Goal: Transaction & Acquisition: Book appointment/travel/reservation

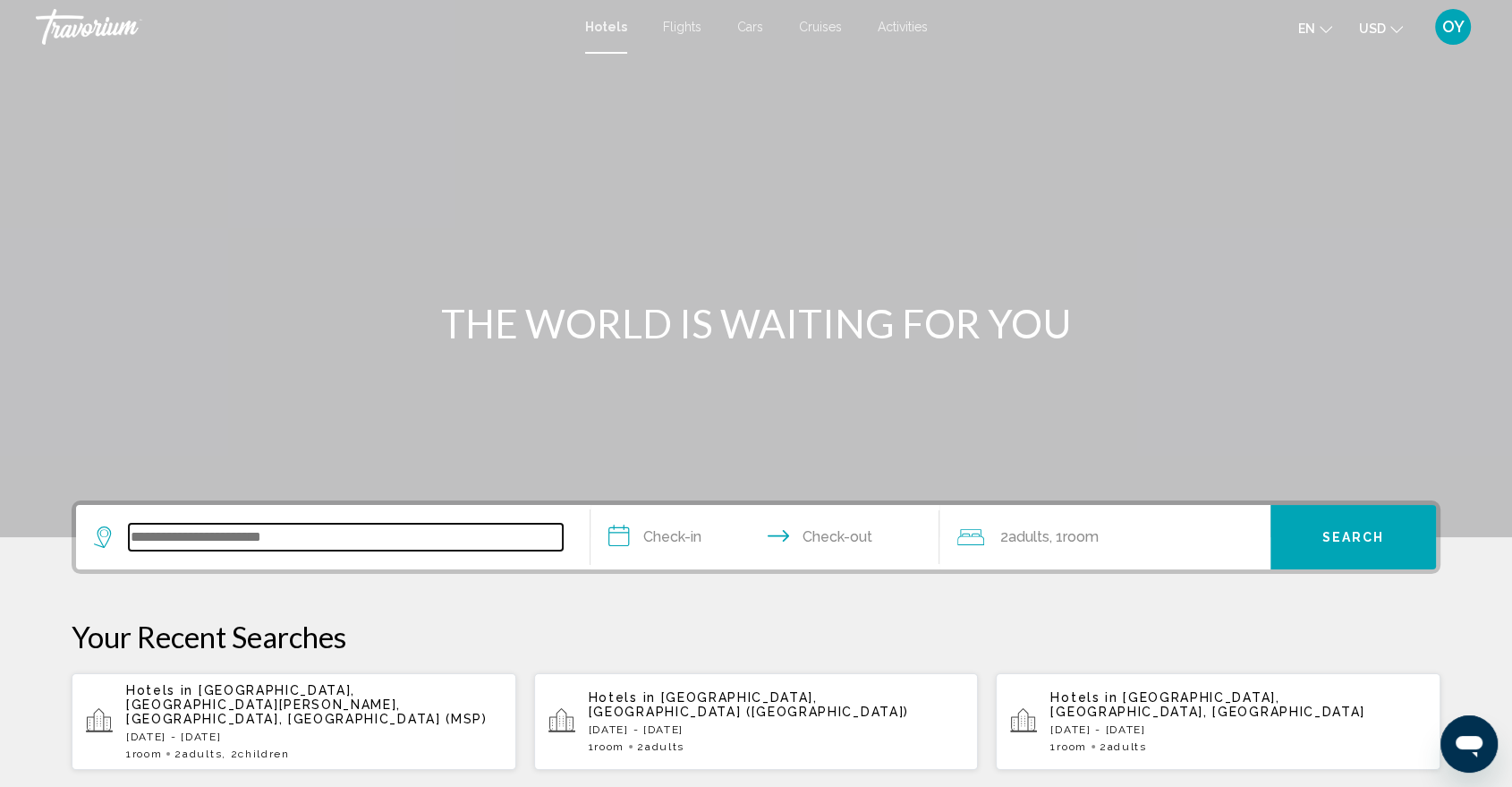
click at [273, 526] on input "Search widget" at bounding box center [346, 537] width 434 height 27
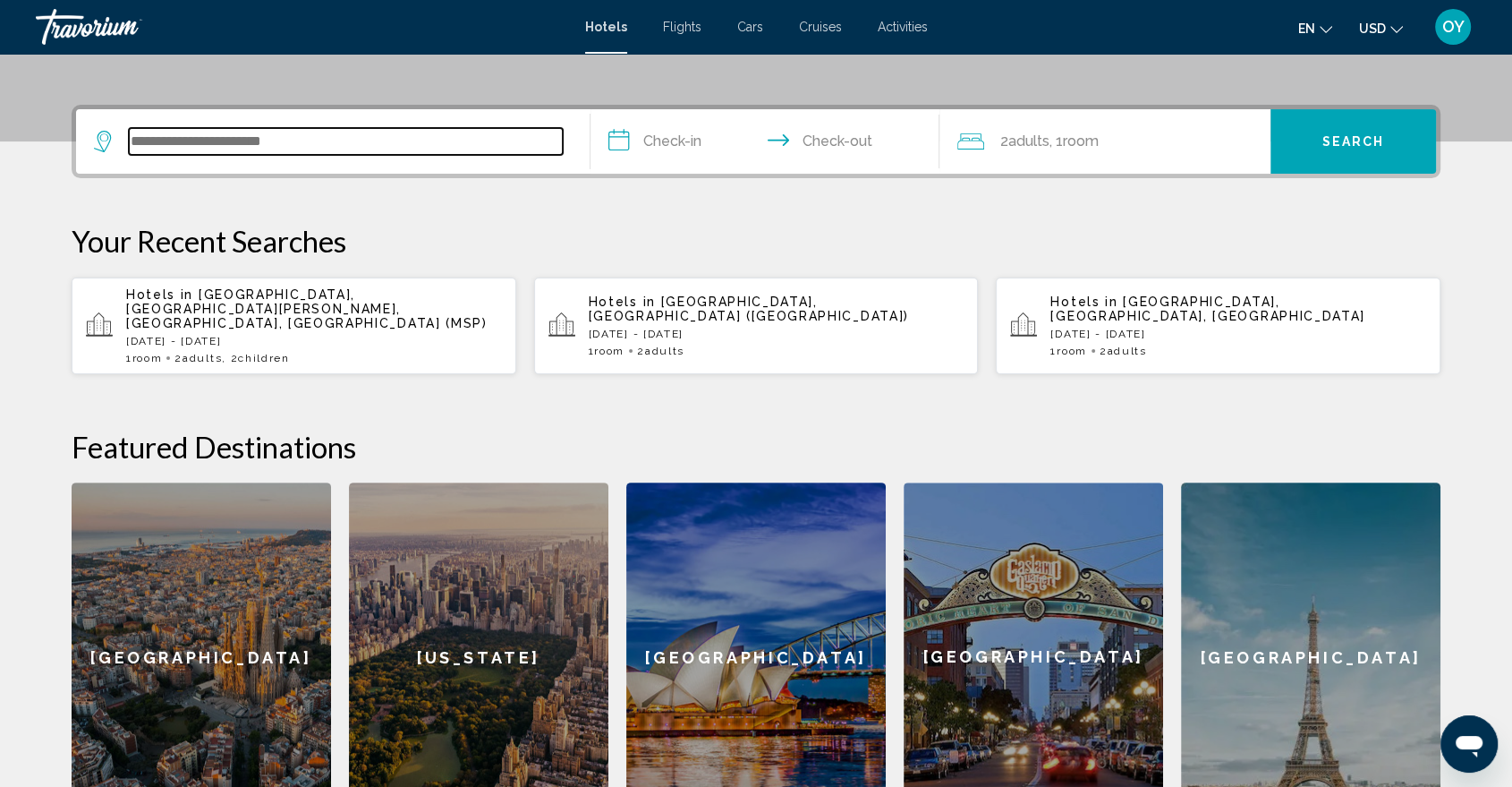
scroll to position [441, 0]
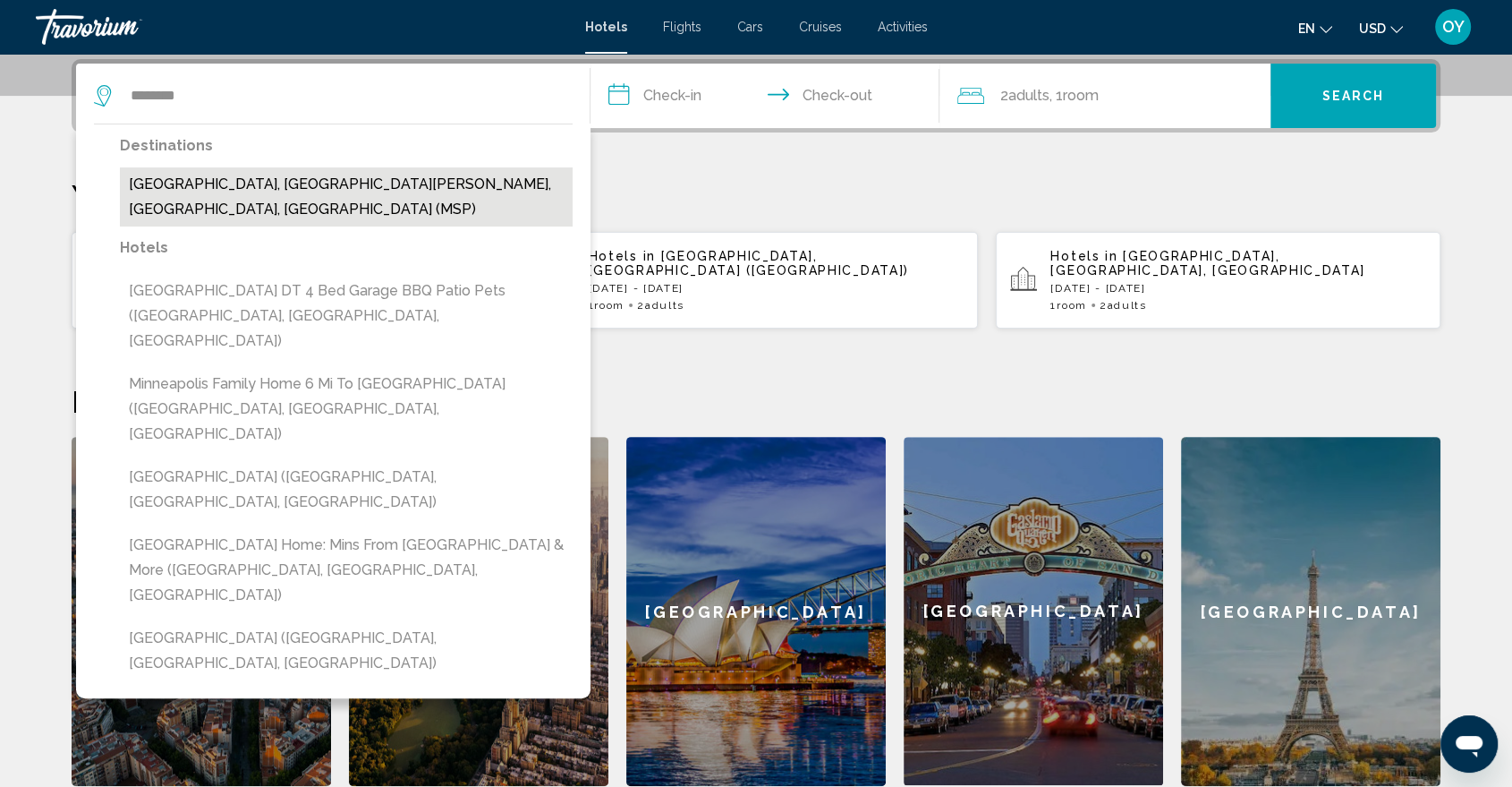
click at [253, 184] on button "Minneapolis, Minneapolis - St. Paul, MN, United States (MSP)" at bounding box center [346, 196] width 453 height 59
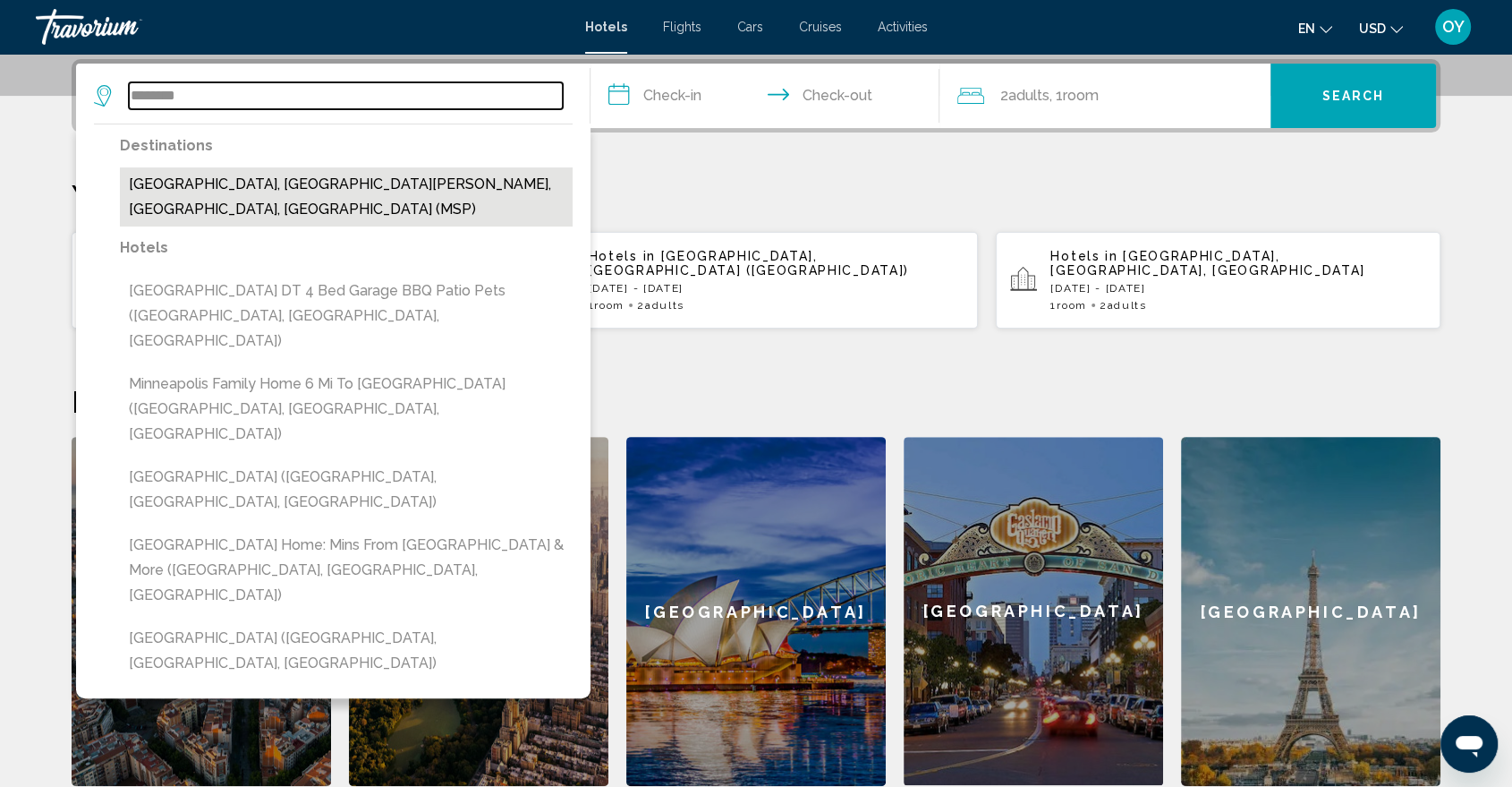
type input "**********"
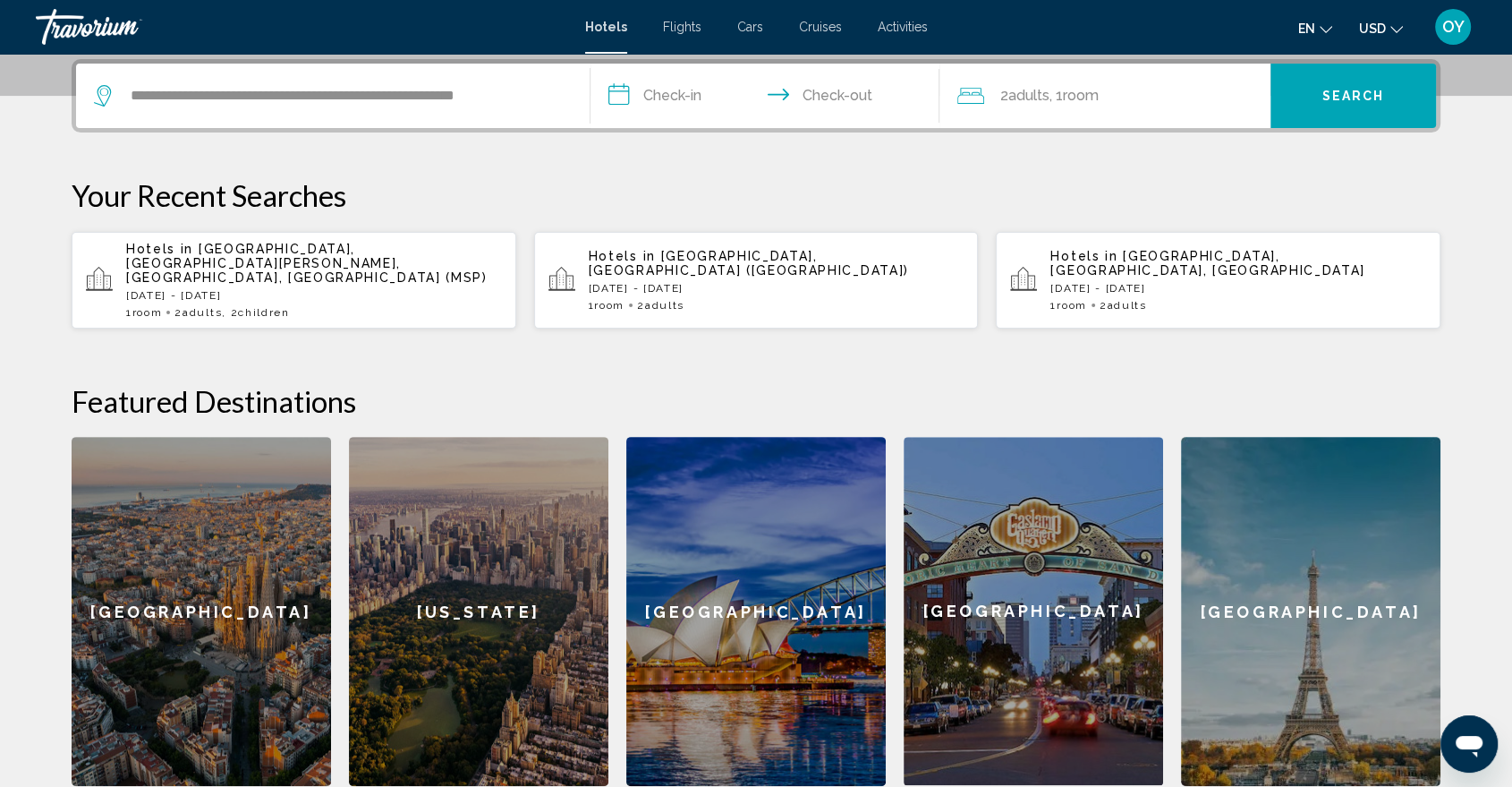
click at [800, 96] on input "**********" at bounding box center [769, 97] width 356 height 69
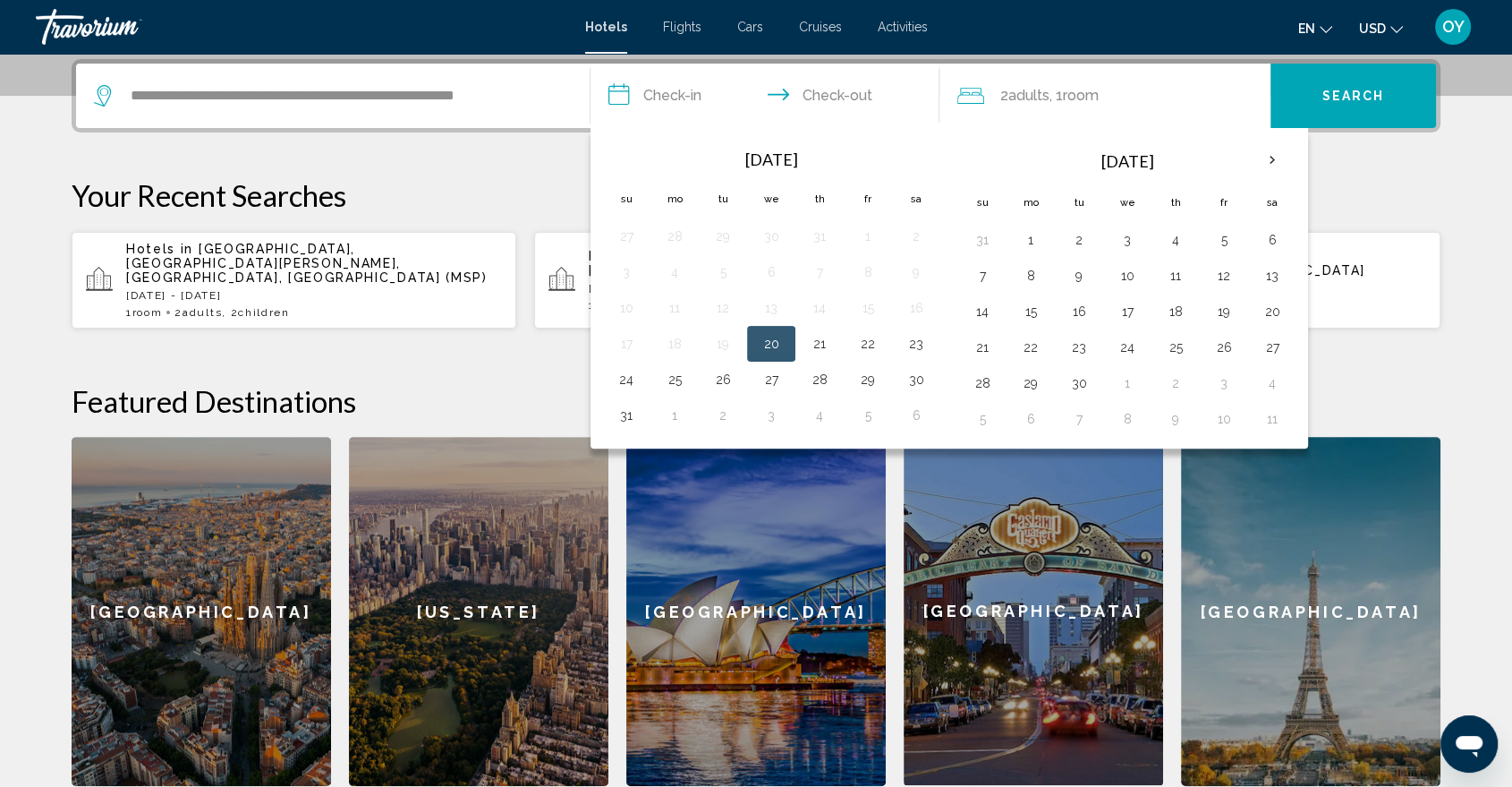
click at [662, 101] on input "**********" at bounding box center [769, 97] width 356 height 69
click at [830, 343] on button "21" at bounding box center [820, 344] width 29 height 25
click at [921, 345] on button "23" at bounding box center [917, 344] width 29 height 25
type input "**********"
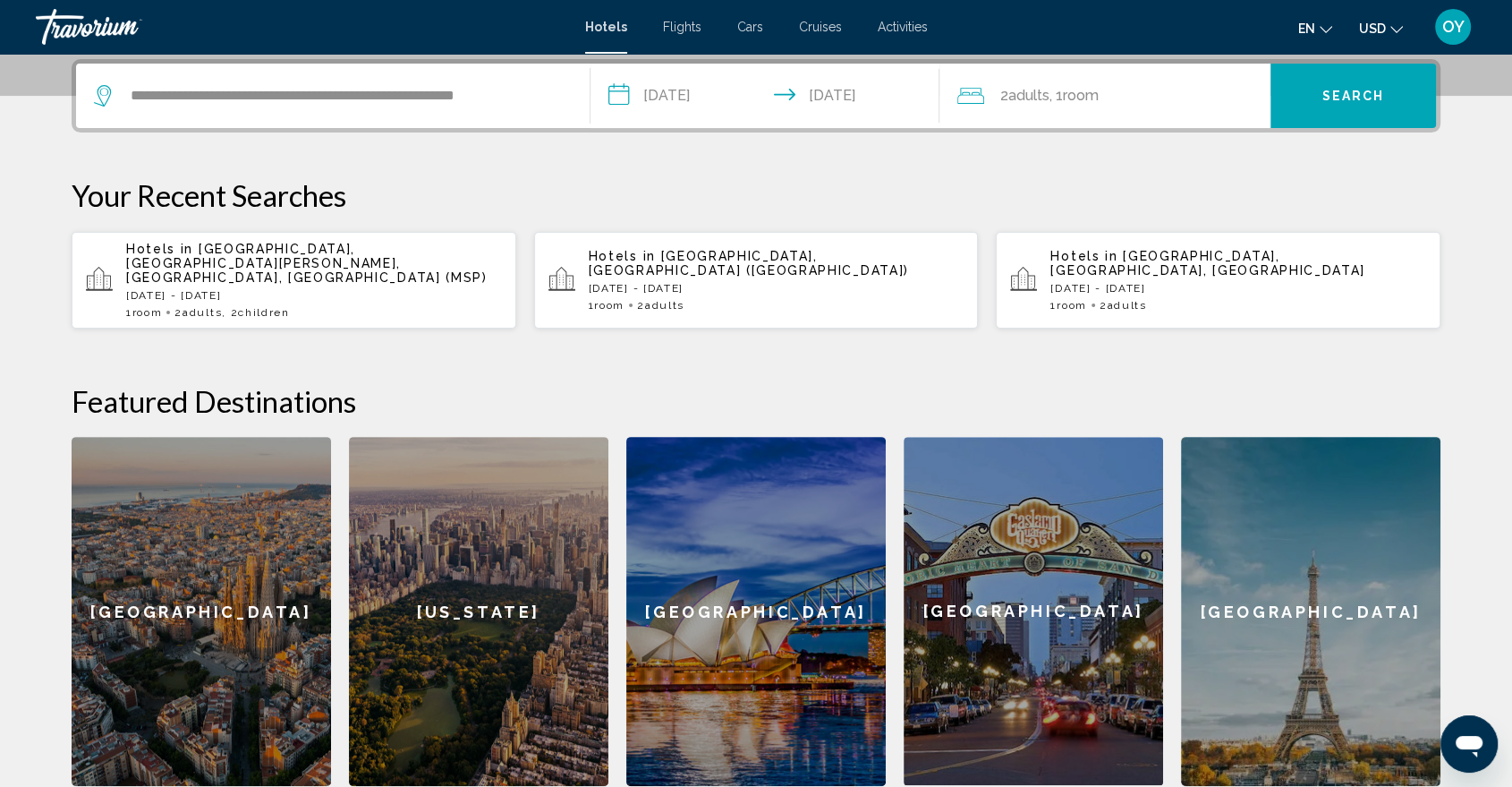
click at [1131, 93] on div "2 Adult Adults , 1 Room rooms" at bounding box center [1113, 96] width 313 height 25
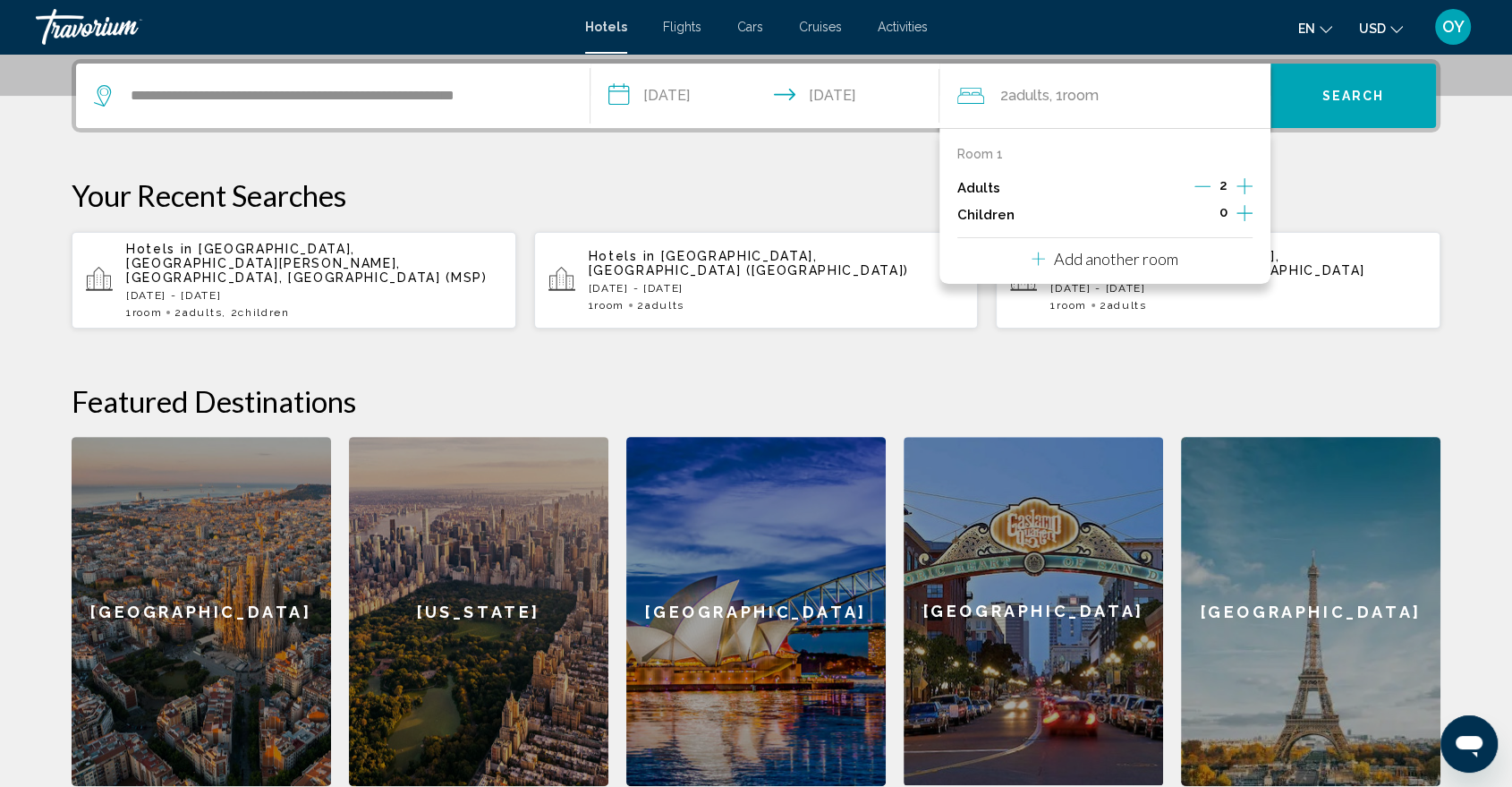
click at [1243, 212] on icon "Increment children" at bounding box center [1245, 213] width 16 height 16
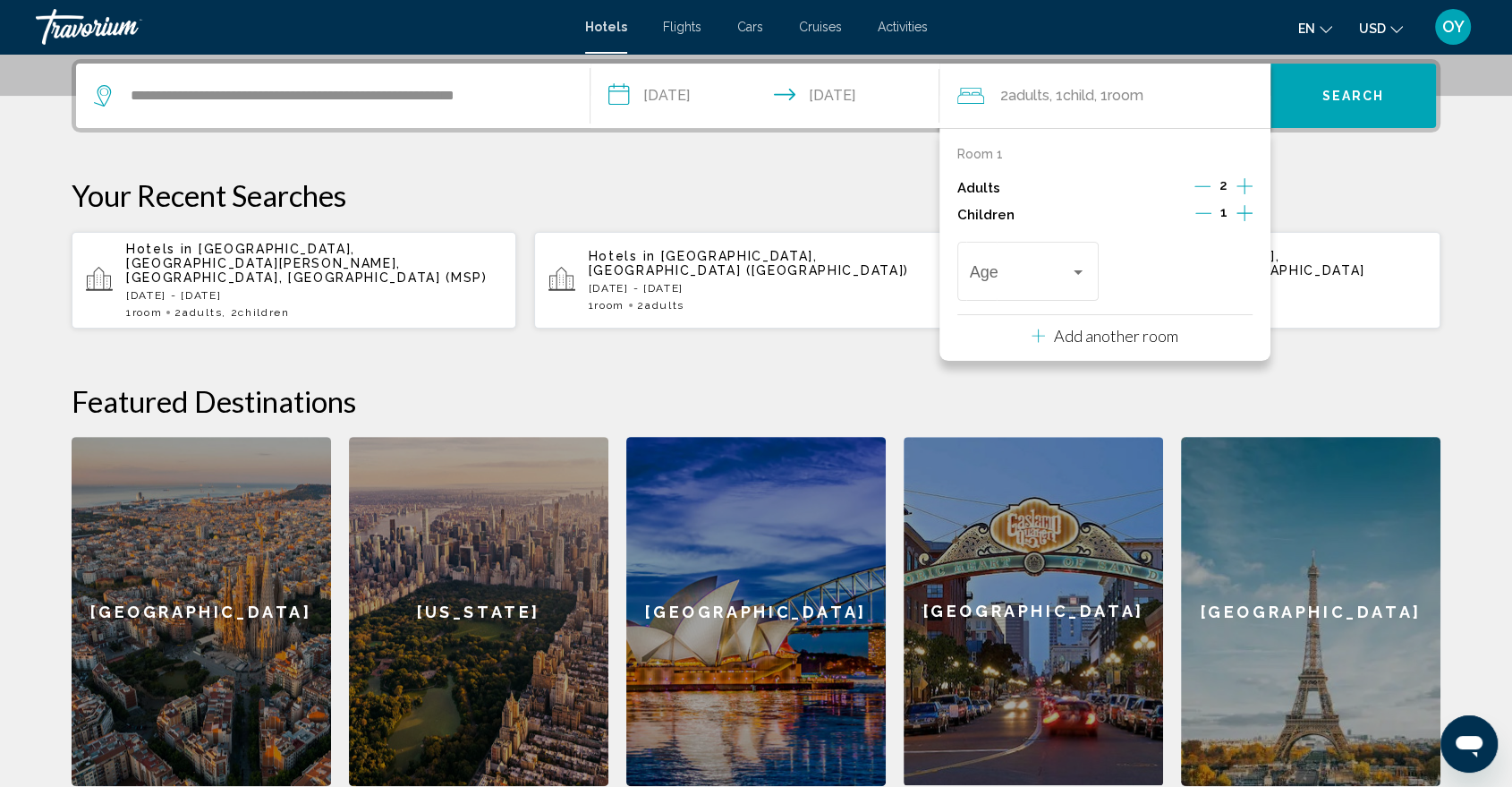
click at [1243, 212] on icon "Increment children" at bounding box center [1245, 213] width 16 height 16
click at [1080, 271] on div "Travelers: 2 adults, 2 children" at bounding box center [1078, 273] width 9 height 5
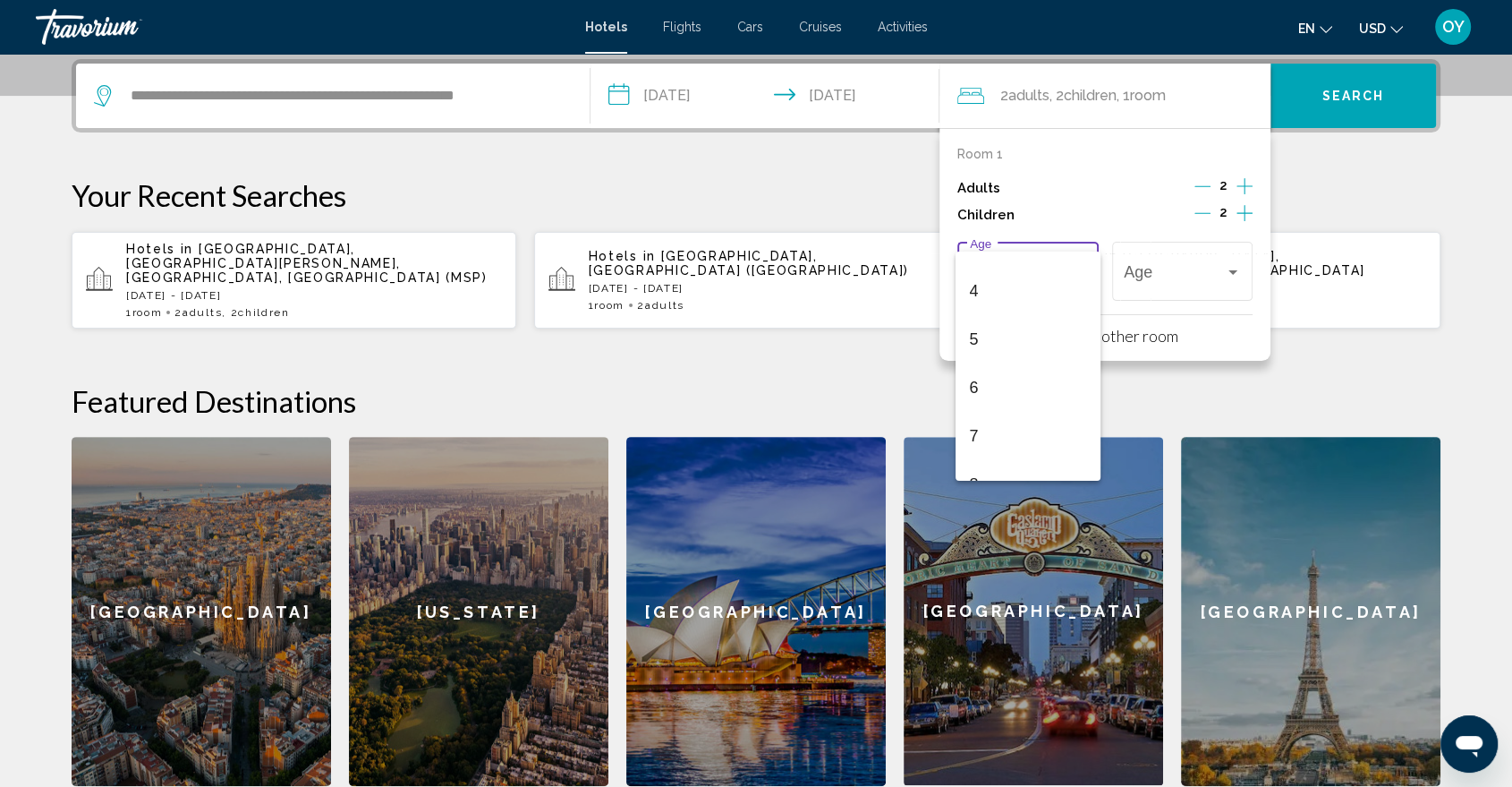
scroll to position [298, 0]
click at [1009, 324] on span "7" at bounding box center [1028, 316] width 117 height 49
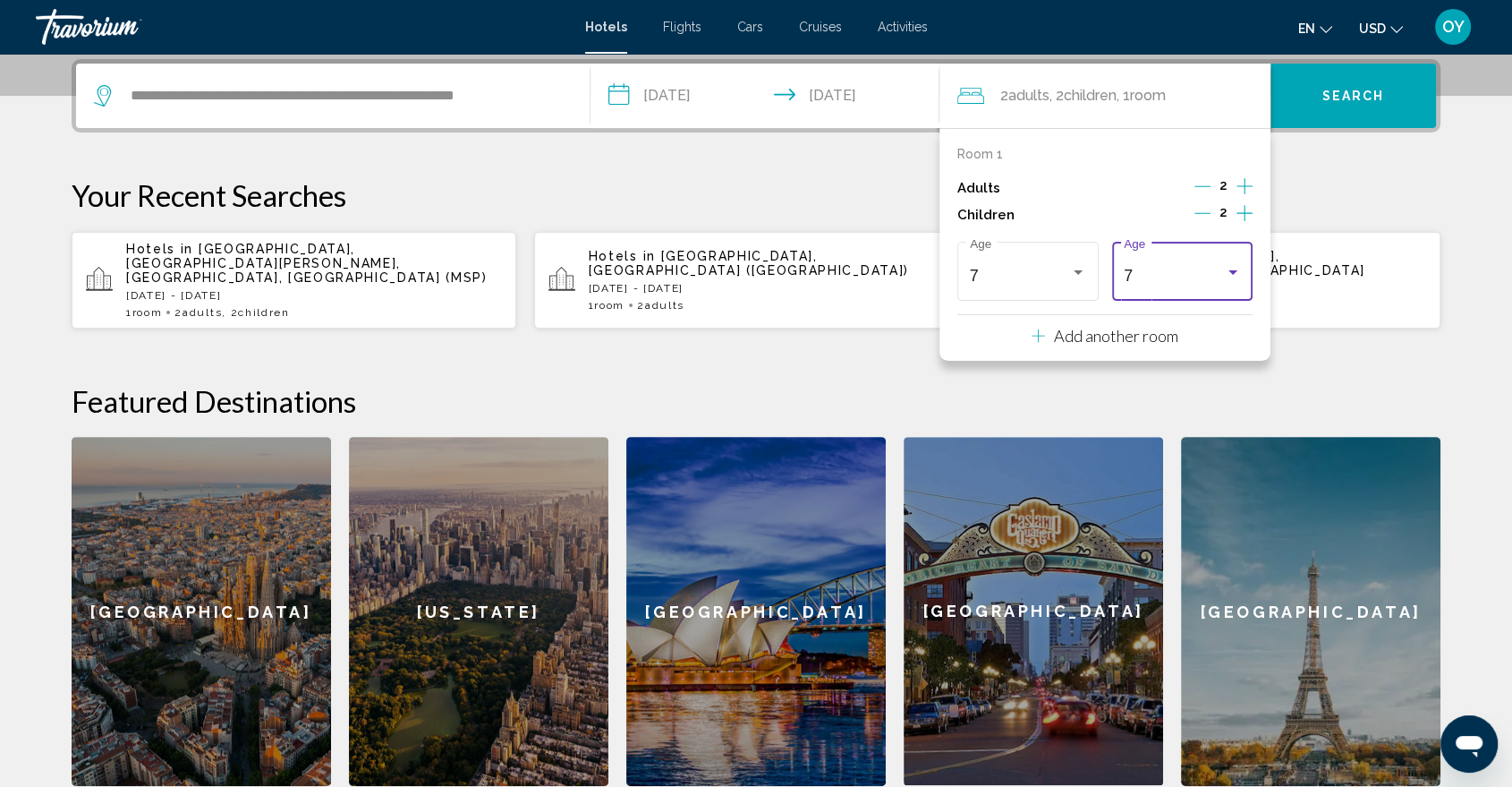
click at [1186, 270] on div "7" at bounding box center [1175, 276] width 101 height 18
click at [1181, 320] on span "14" at bounding box center [1183, 316] width 117 height 49
click at [1310, 192] on p "Your Recent Searches" at bounding box center [756, 195] width 1369 height 36
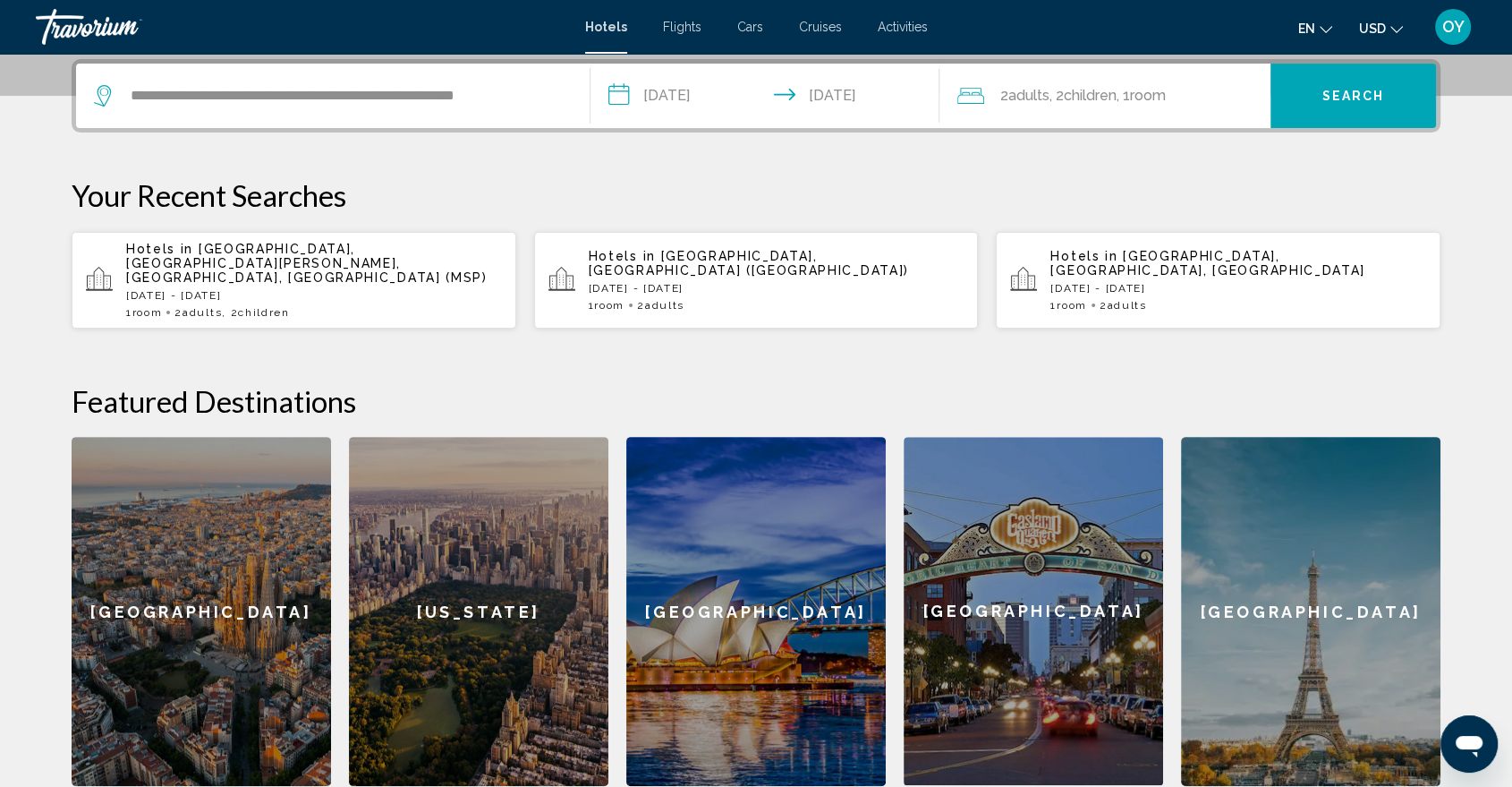
click at [1334, 89] on span "Search" at bounding box center [1353, 97] width 62 height 14
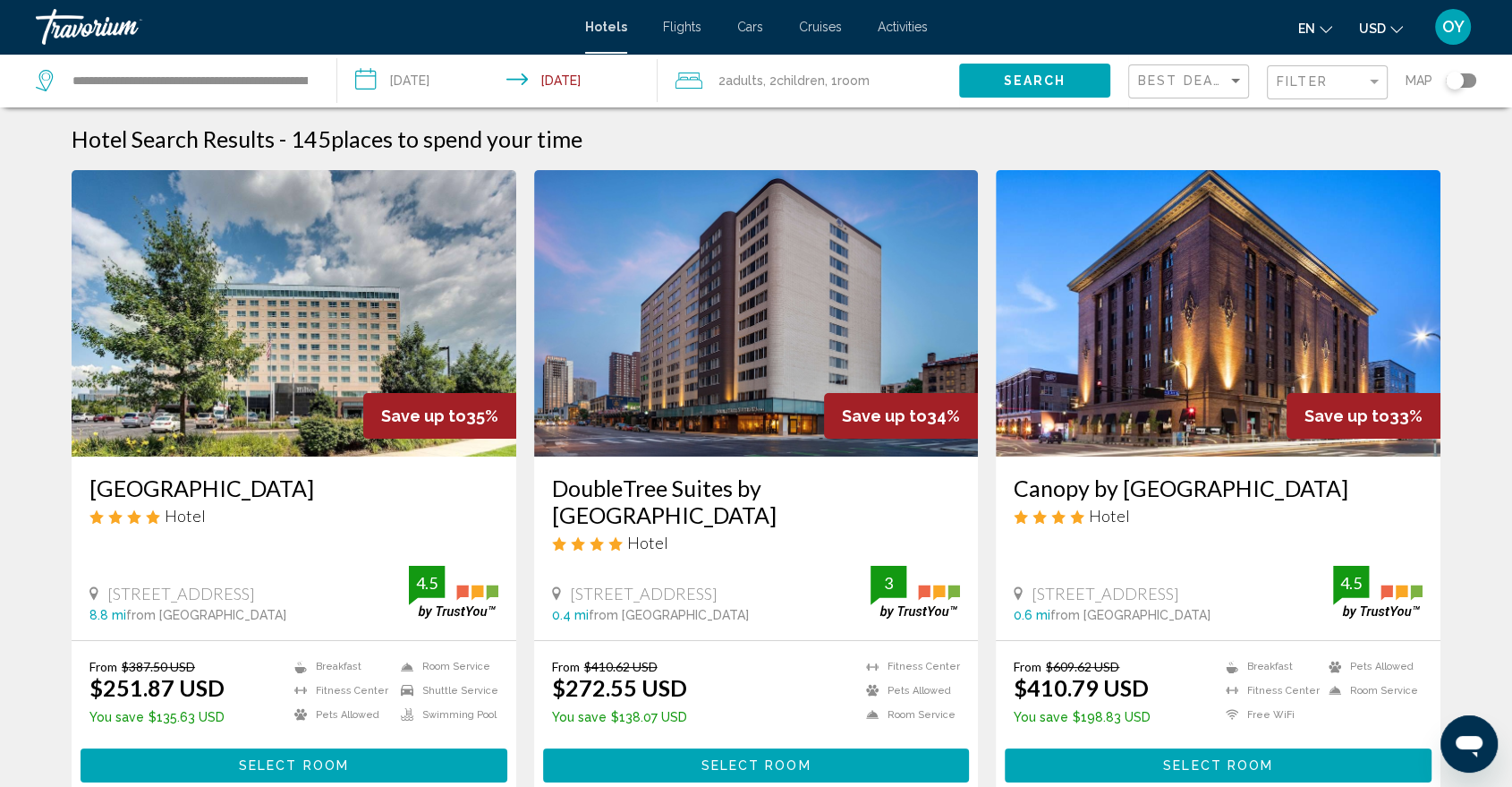
click at [1396, 23] on icon "Change currency" at bounding box center [1397, 30] width 13 height 13
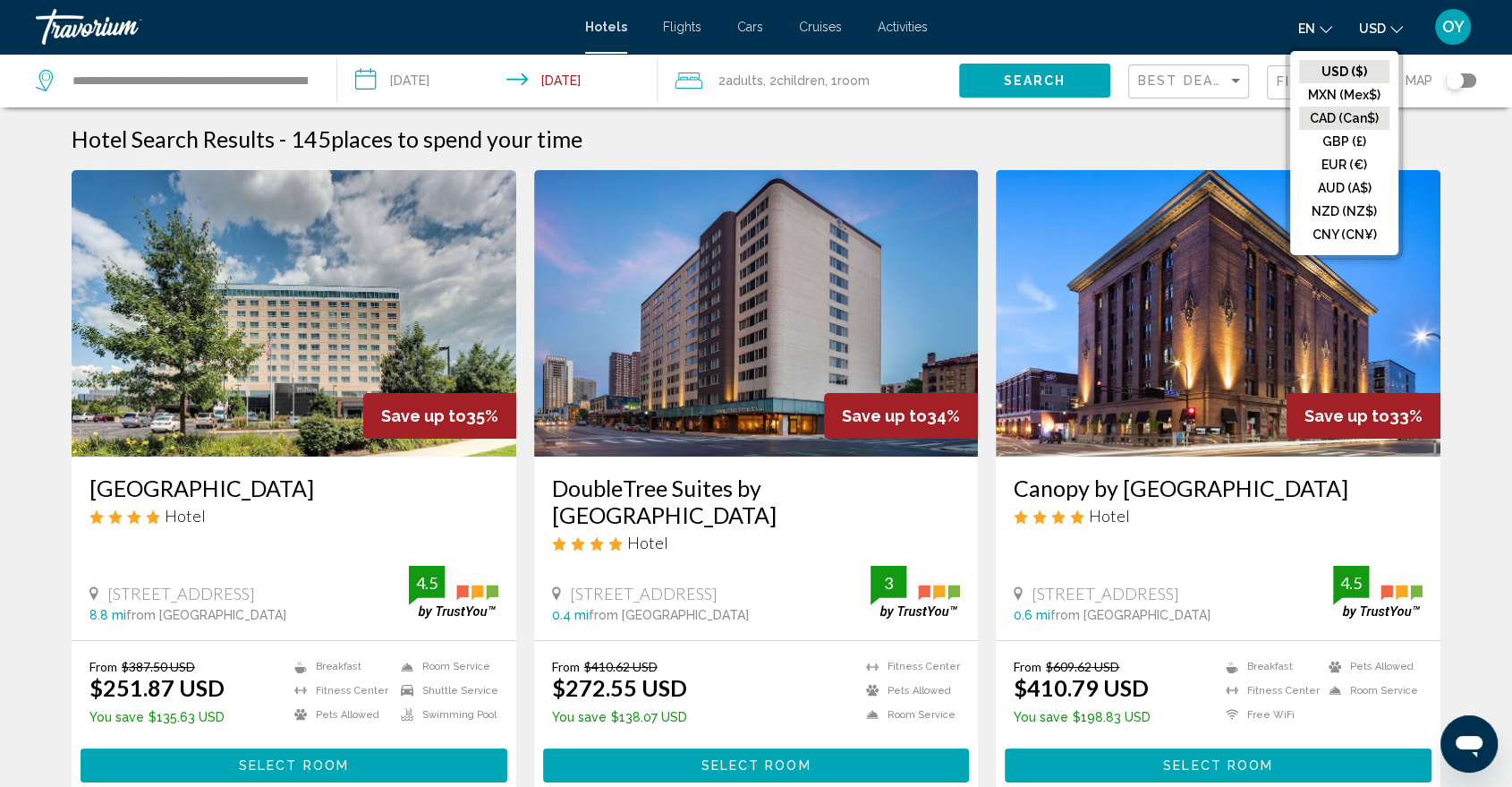
click at [1346, 114] on button "CAD (Can$)" at bounding box center [1344, 118] width 90 height 23
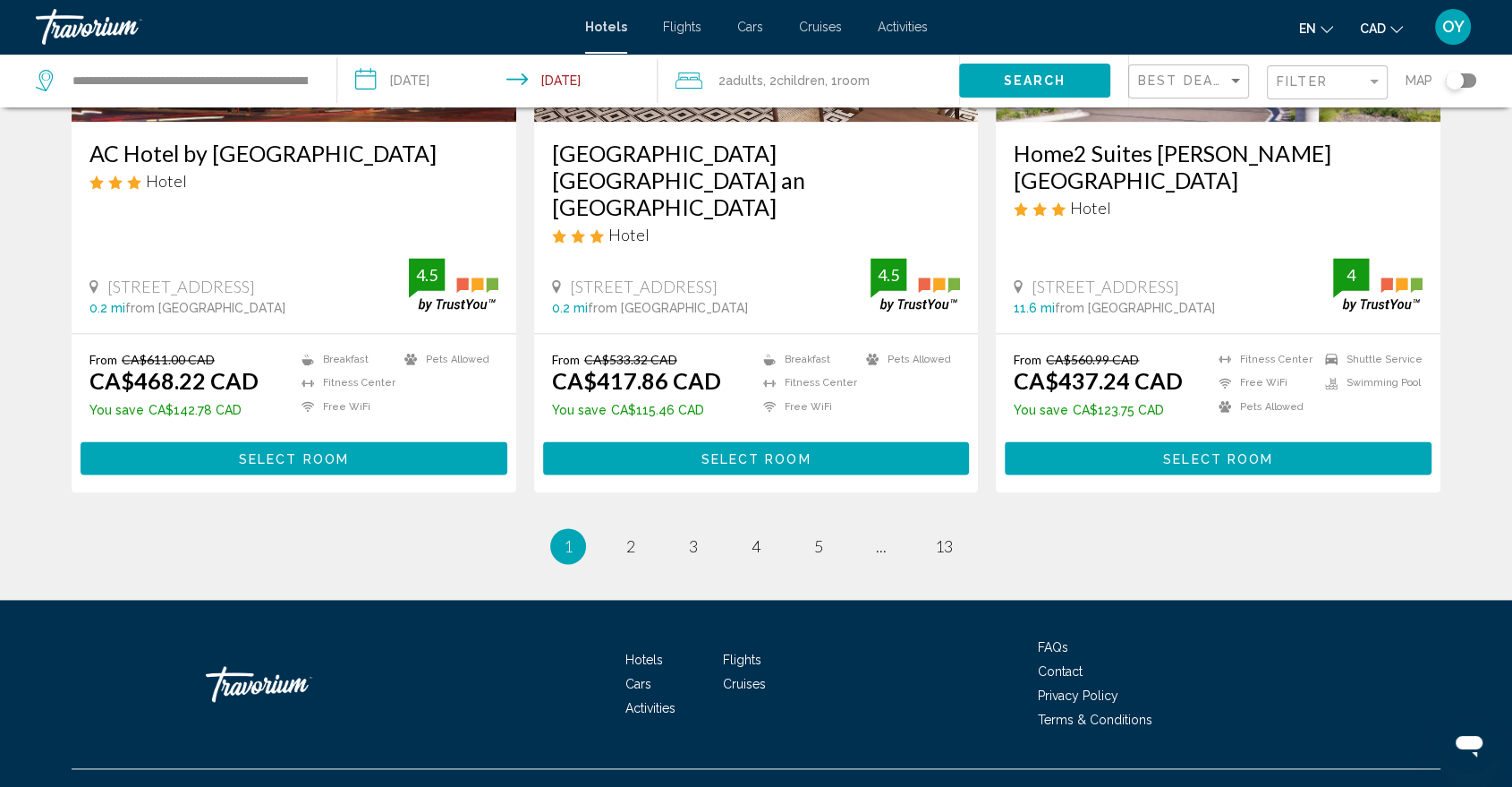
scroll to position [2335, 0]
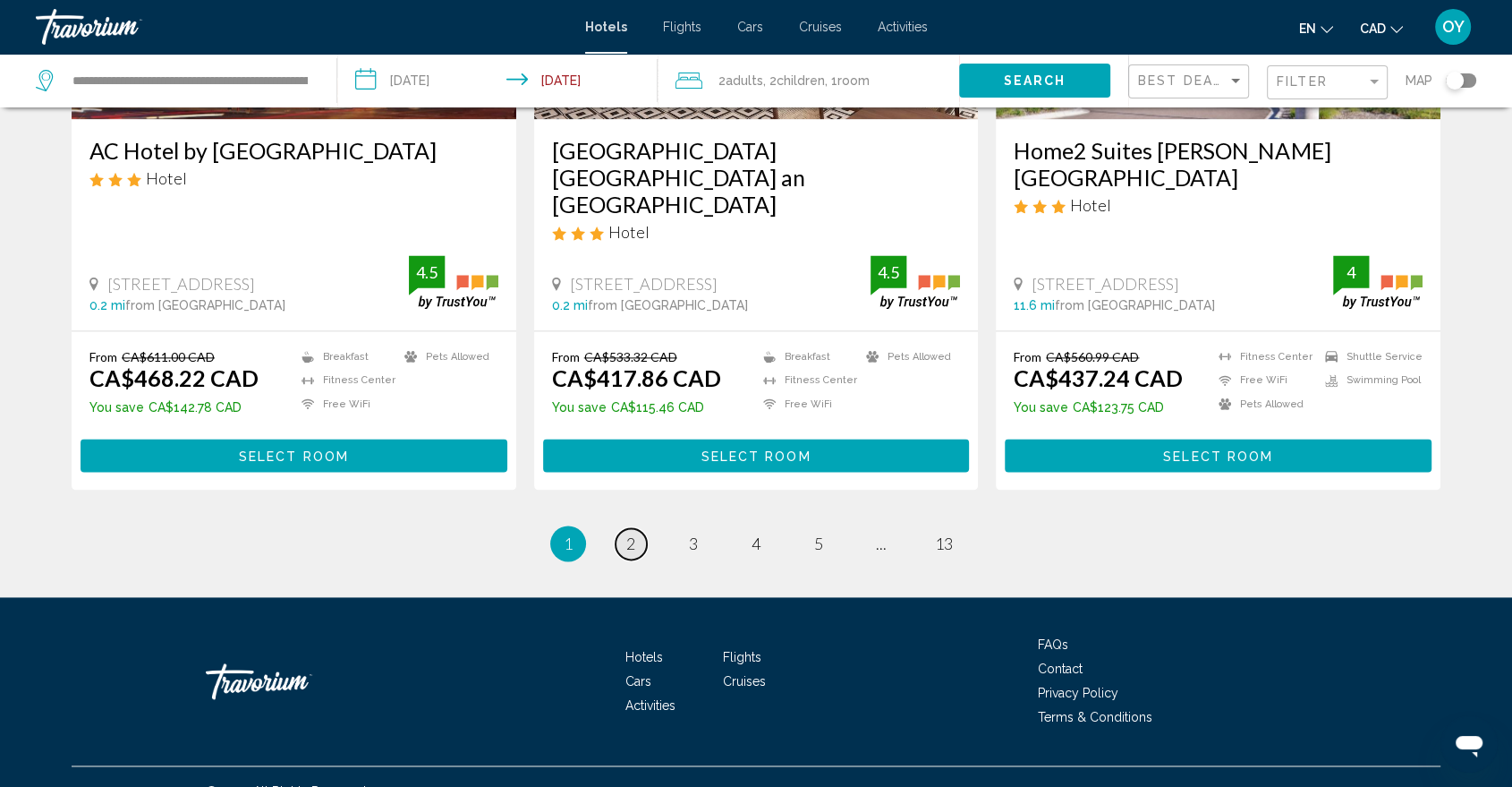
click at [636, 528] on link "page 2" at bounding box center [631, 543] width 32 height 32
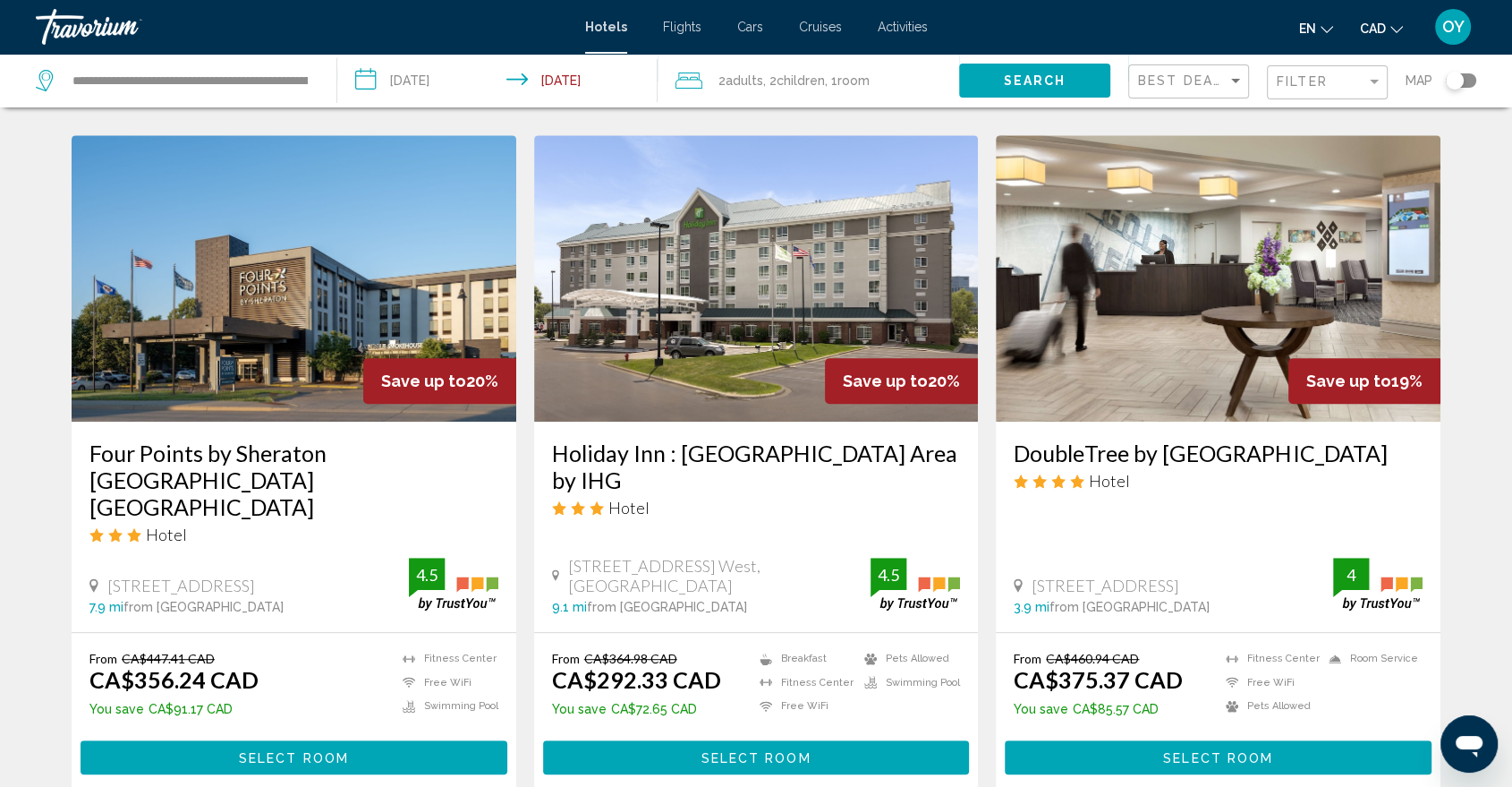
scroll to position [696, 0]
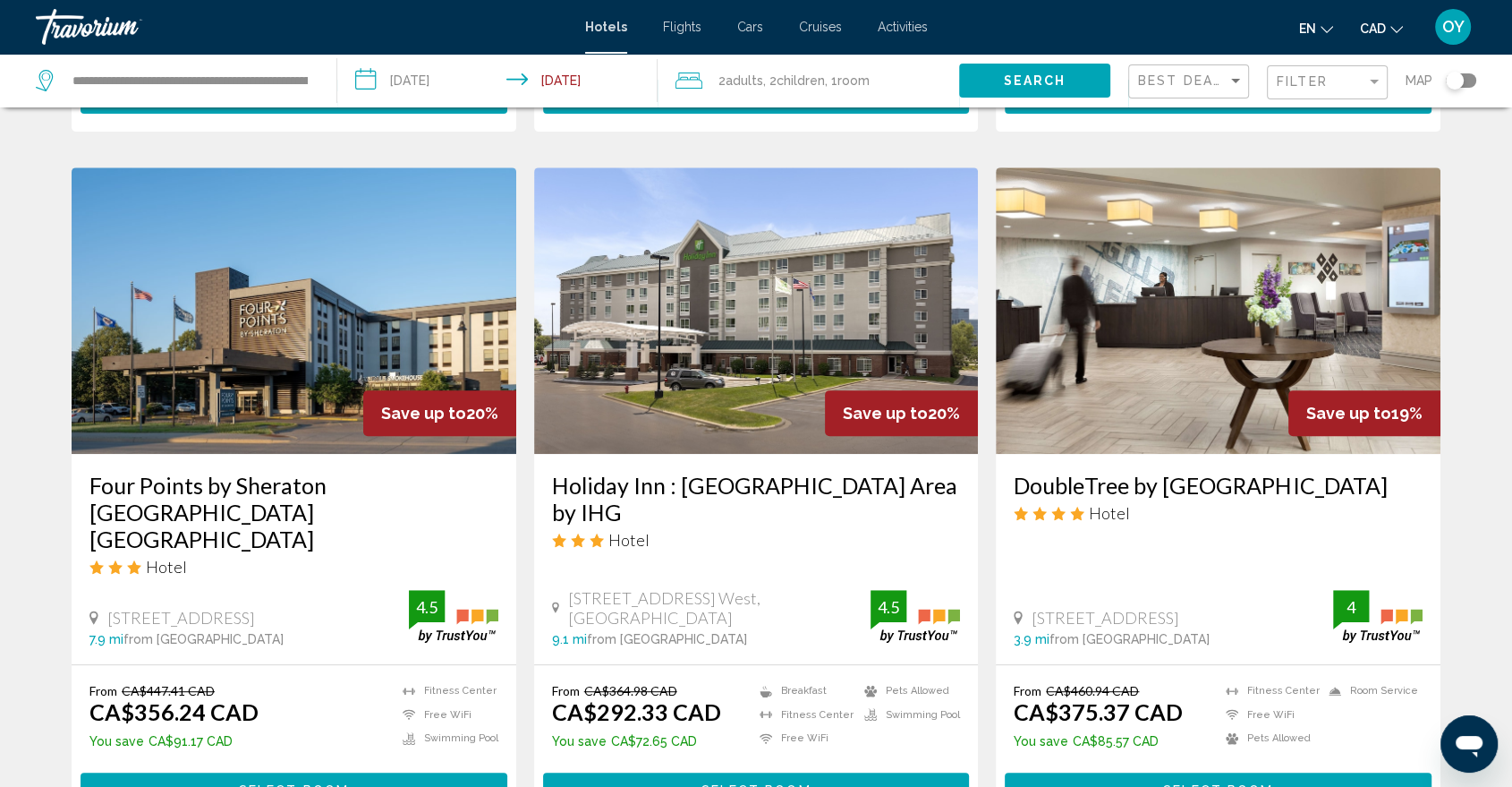
click at [765, 394] on img "Main content" at bounding box center [756, 310] width 445 height 286
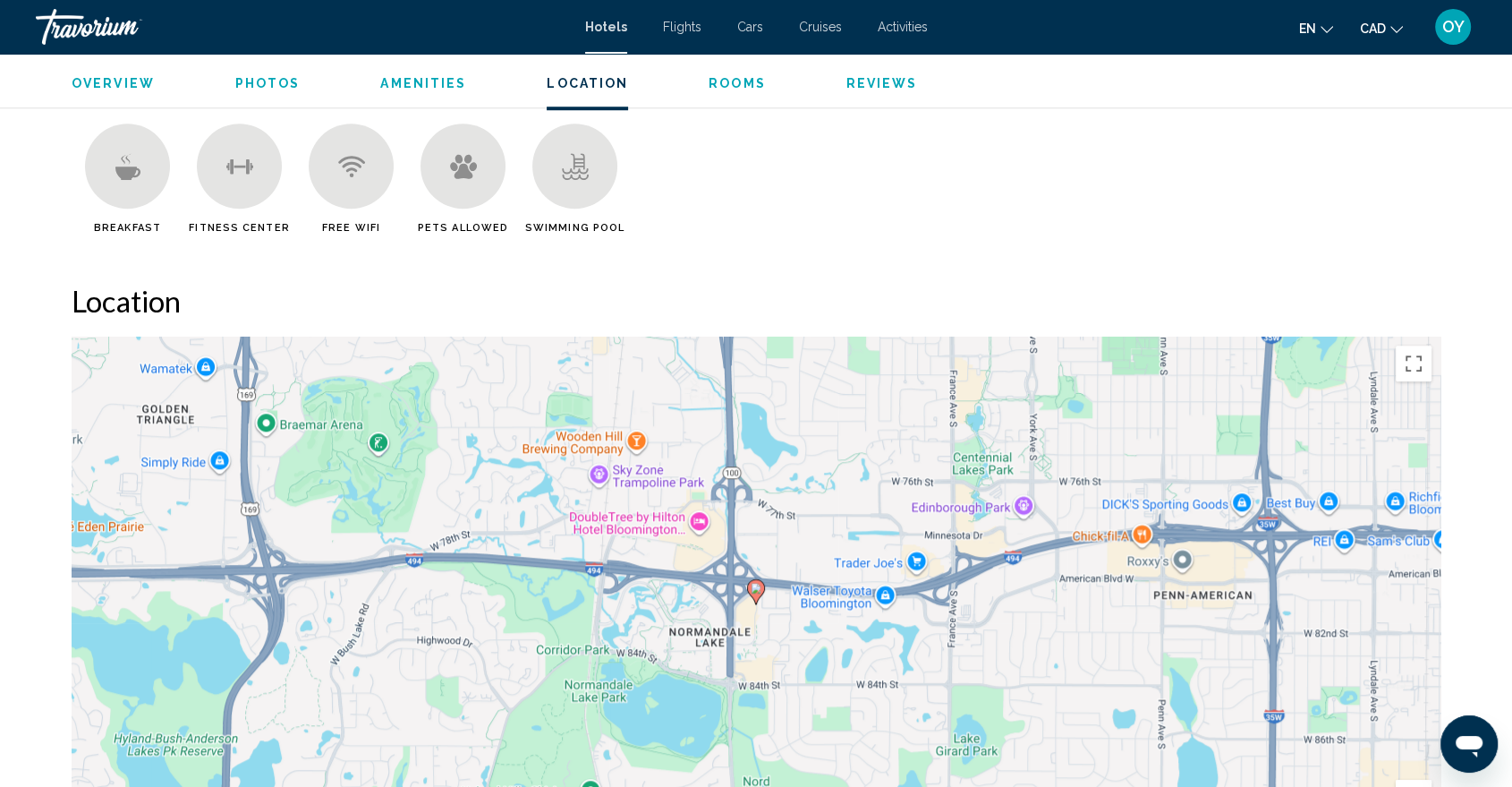
scroll to position [1591, 0]
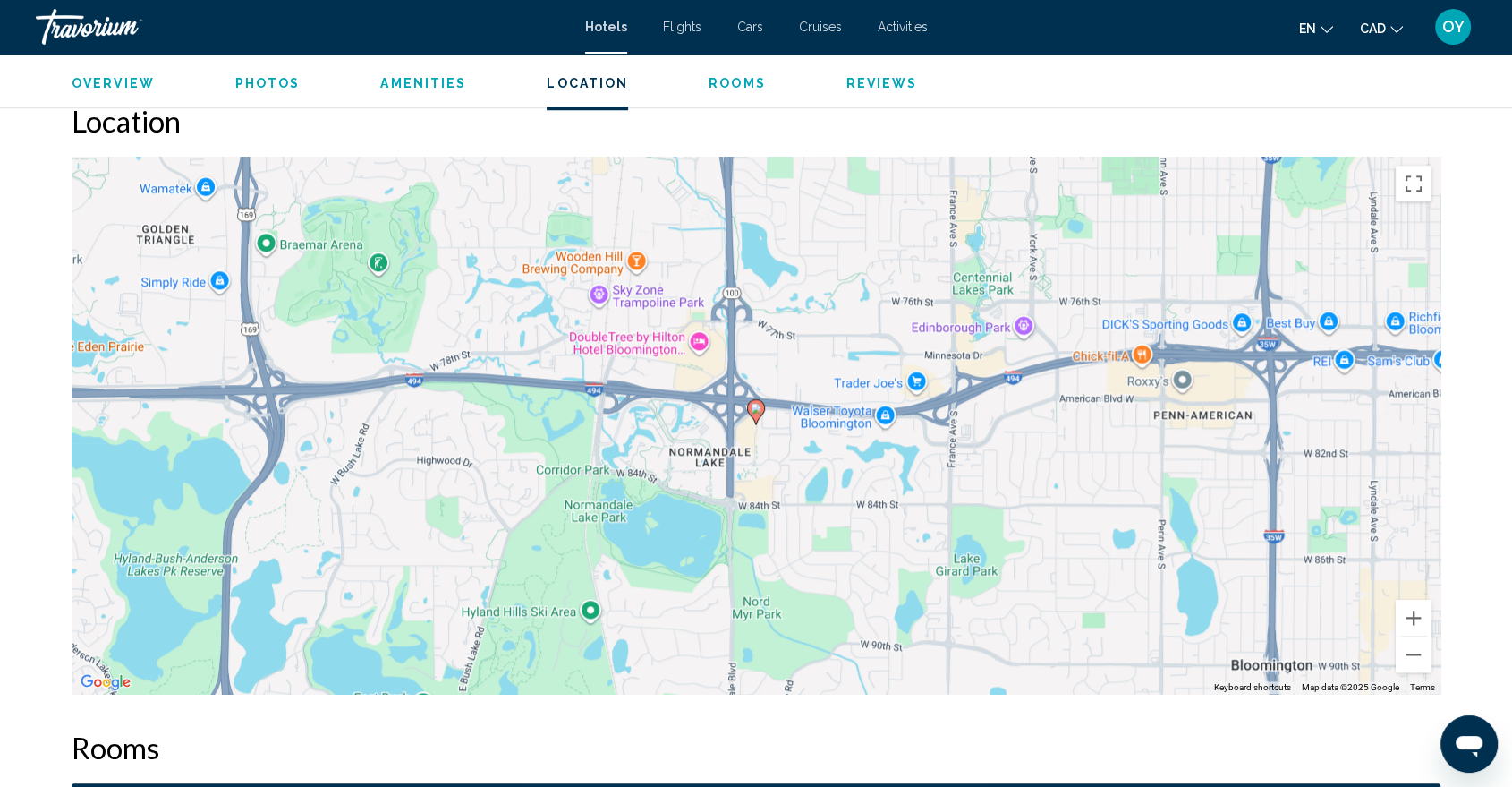
click at [936, 442] on div "To activate drag with keyboard, press Alt + Enter. Once in keyboard drag state,…" at bounding box center [756, 425] width 1369 height 537
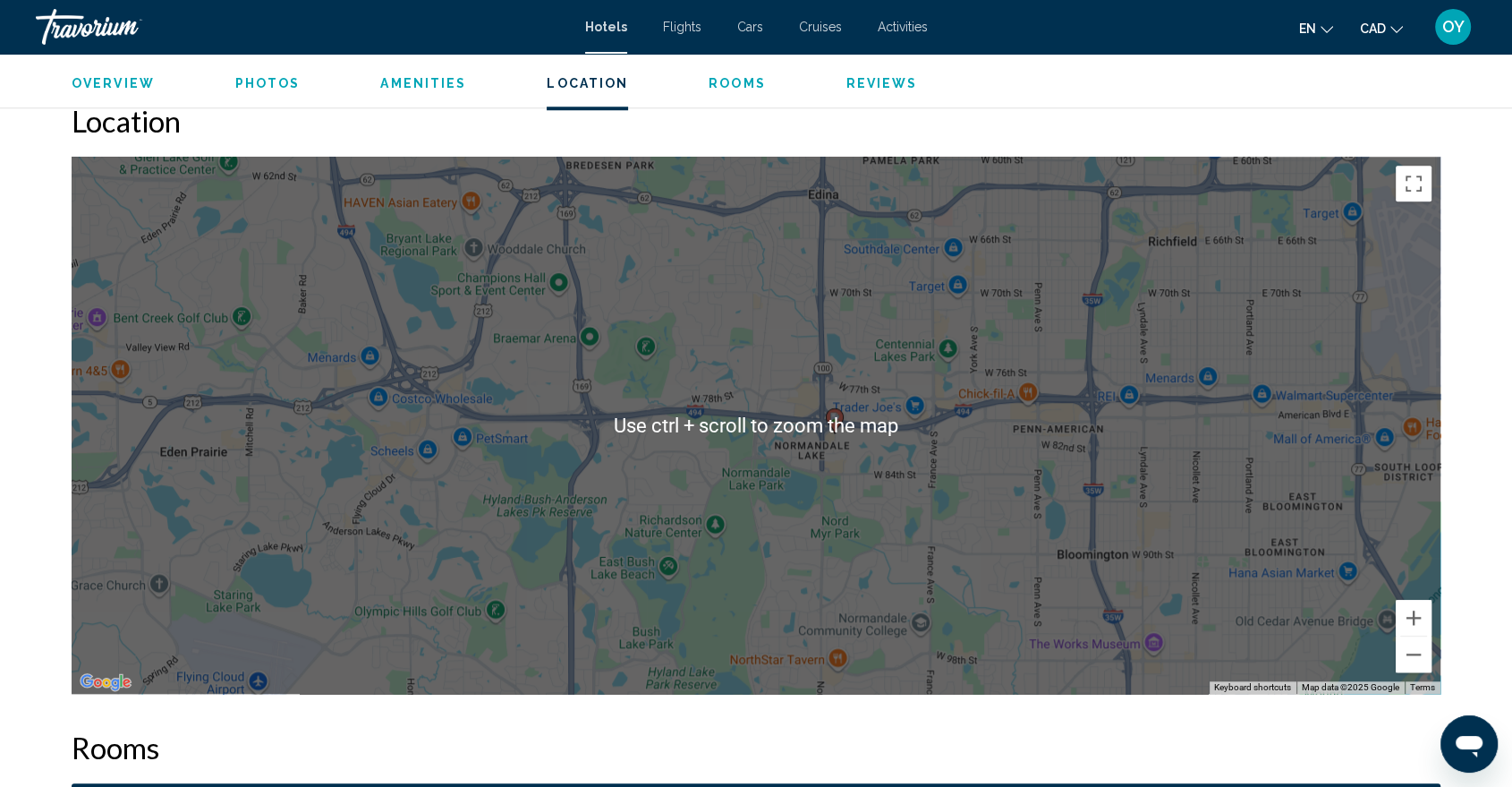
click at [1128, 395] on div "To activate drag with keyboard, press Alt + Enter. Once in keyboard drag state,…" at bounding box center [756, 425] width 1369 height 537
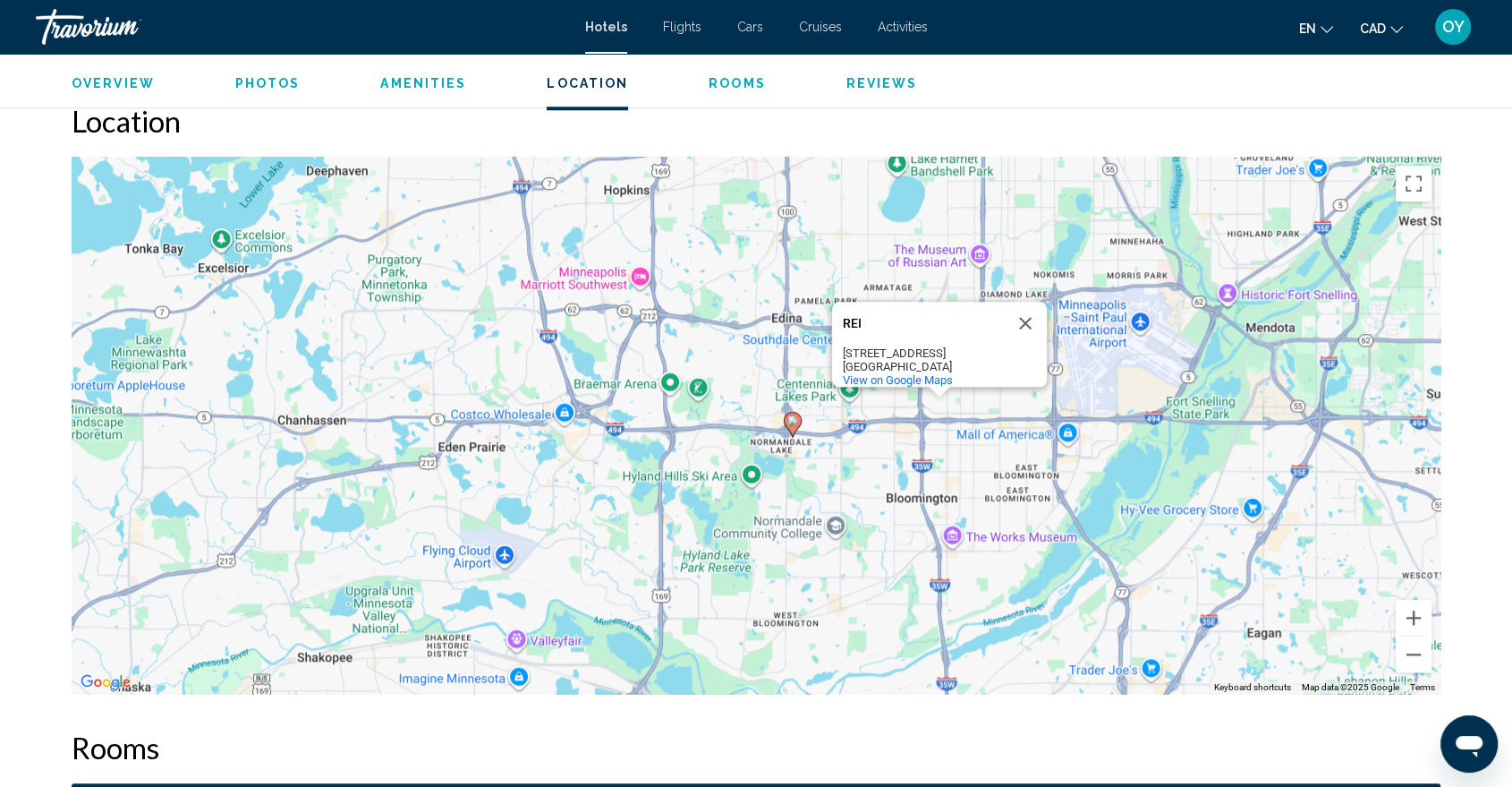
drag, startPoint x: 1107, startPoint y: 545, endPoint x: 1012, endPoint y: 531, distance: 96.0
click at [1012, 531] on div "To activate drag with keyboard, press Alt + Enter. Once in keyboard drag state,…" at bounding box center [756, 425] width 1369 height 537
click at [1032, 306] on button "Close" at bounding box center [1026, 323] width 43 height 43
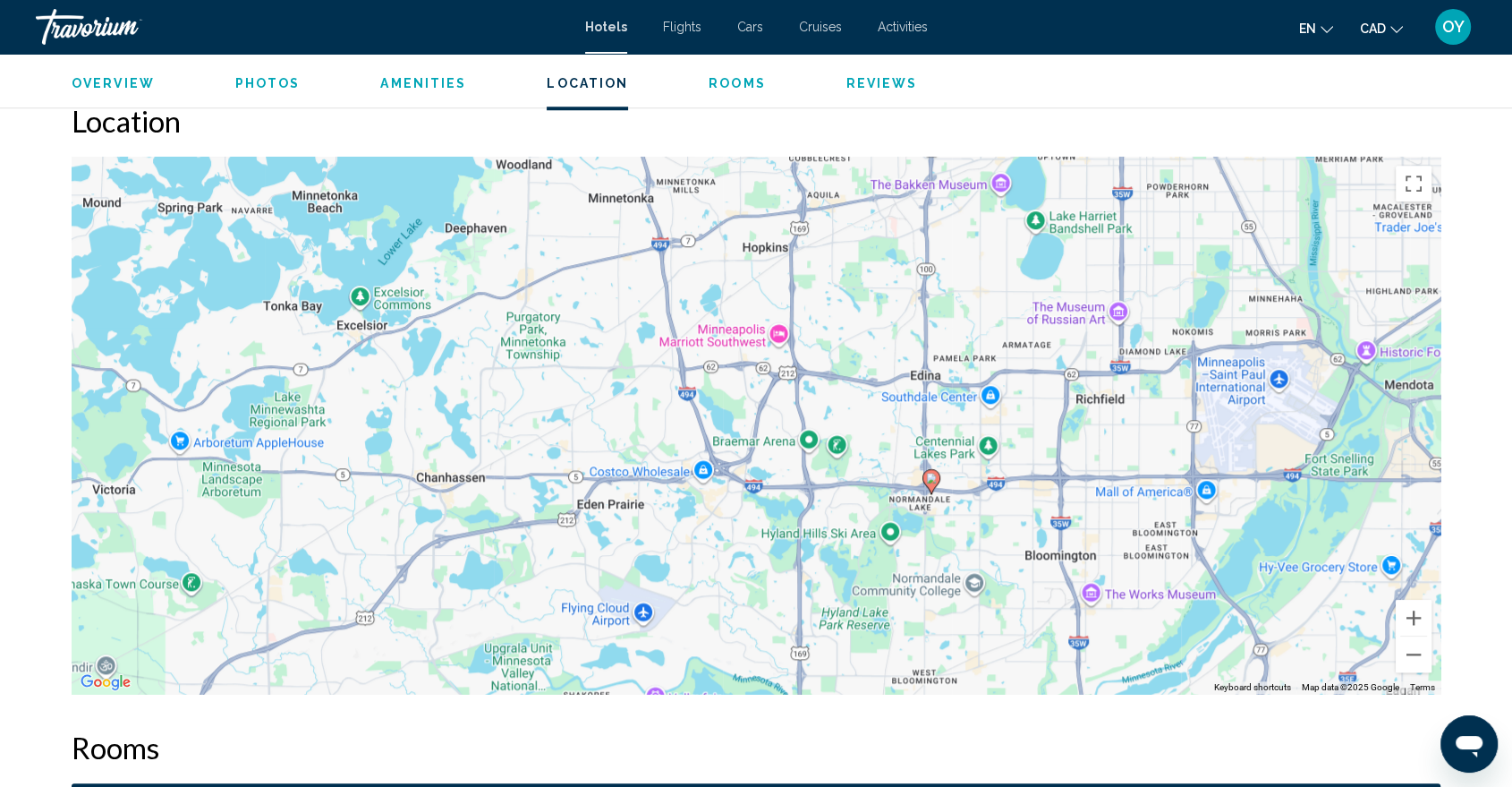
drag, startPoint x: 1028, startPoint y: 394, endPoint x: 1166, endPoint y: 454, distance: 150.5
click at [1166, 454] on div "To activate drag with keyboard, press Alt + Enter. Once in keyboard drag state,…" at bounding box center [756, 425] width 1369 height 537
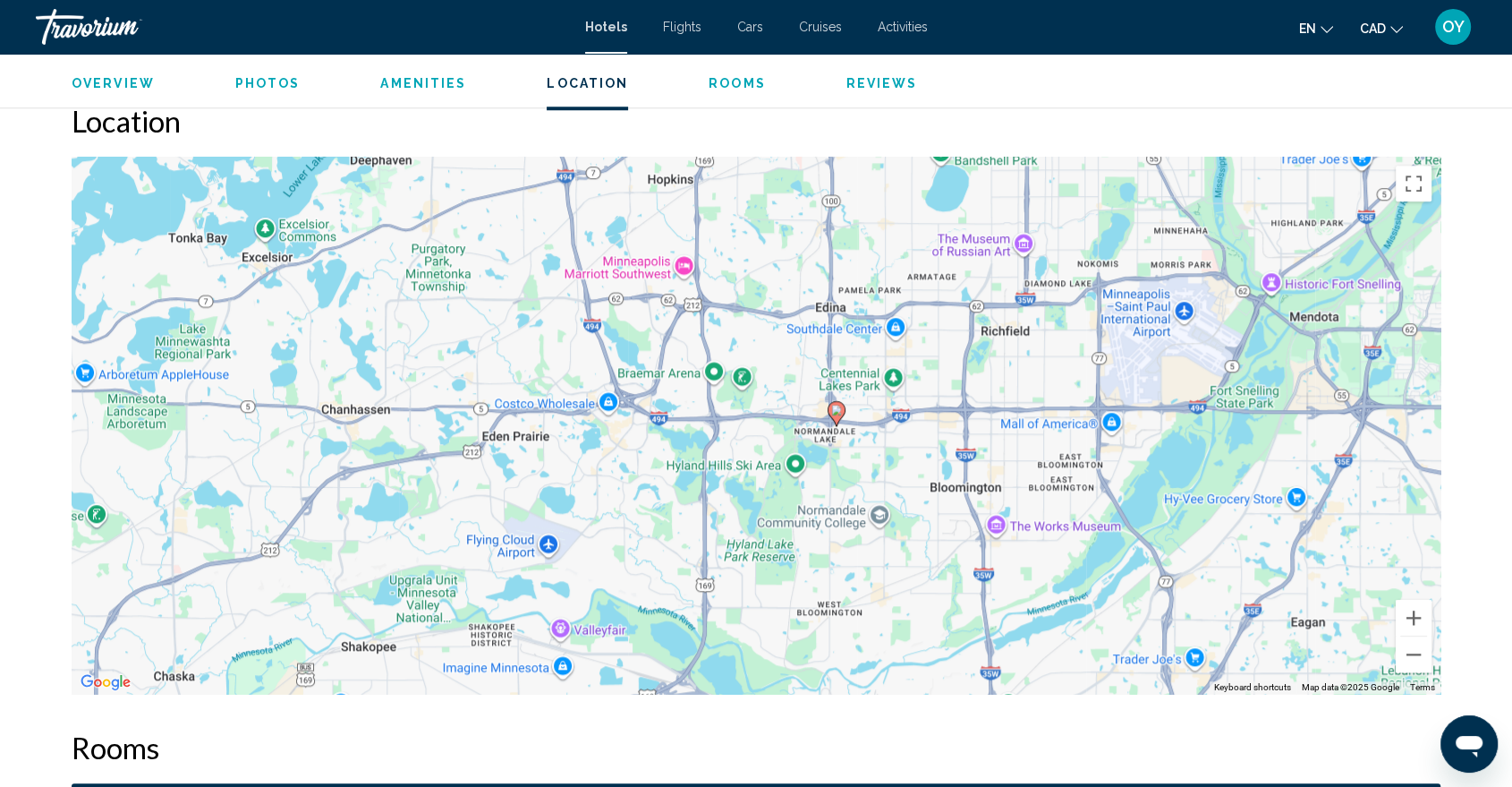
drag, startPoint x: 1059, startPoint y: 539, endPoint x: 964, endPoint y: 468, distance: 118.6
click at [964, 468] on div "To activate drag with keyboard, press Alt + Enter. Once in keyboard drag state,…" at bounding box center [756, 425] width 1369 height 537
click at [836, 403] on icon "Main content" at bounding box center [836, 413] width 16 height 23
click at [565, 628] on div "To navigate, press the arrow keys. To activate drag with keyboard, press Alt + …" at bounding box center [756, 425] width 1369 height 537
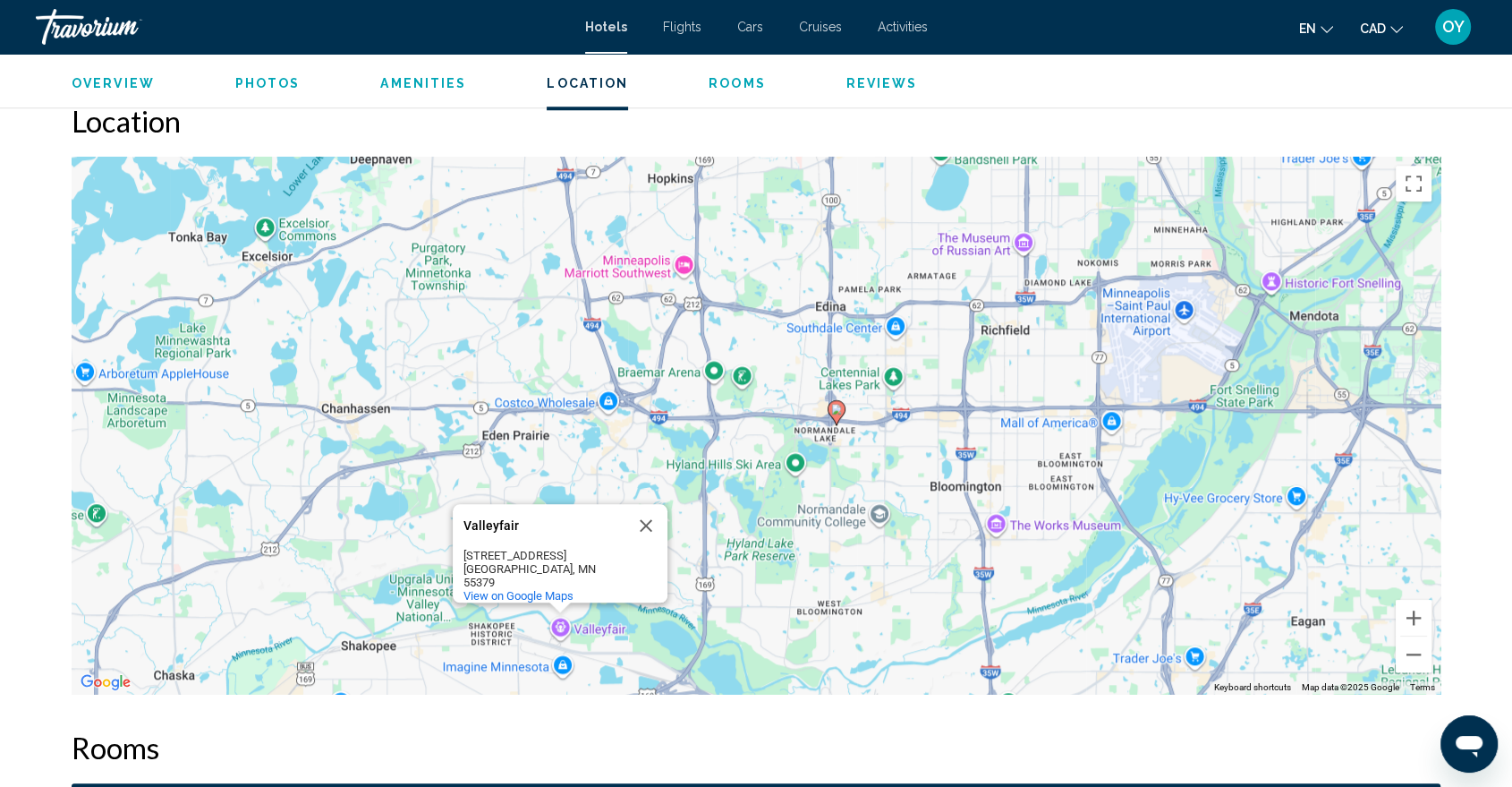
click at [836, 421] on icon "Main content" at bounding box center [836, 412] width 16 height 23
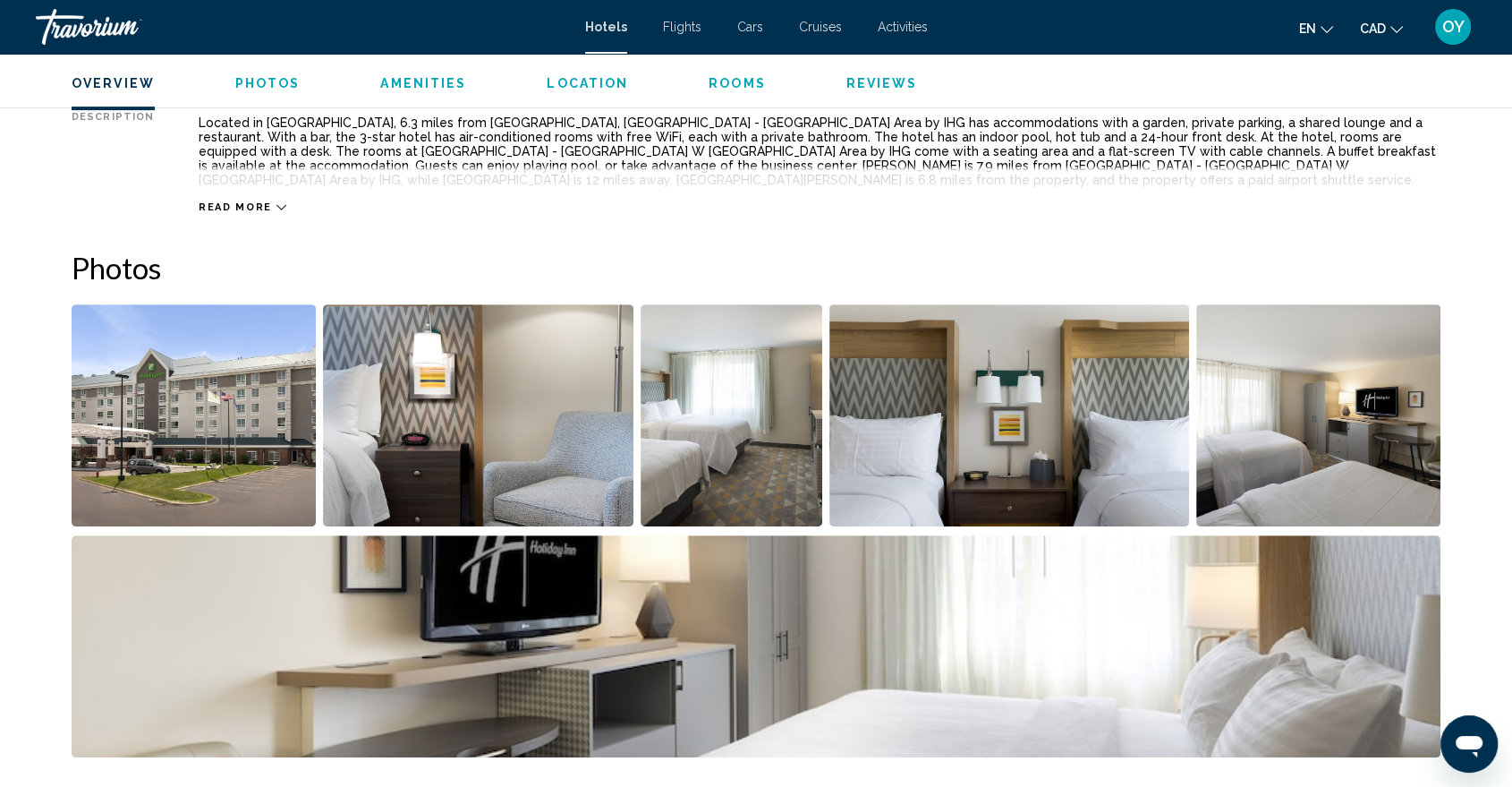
scroll to position [496, 0]
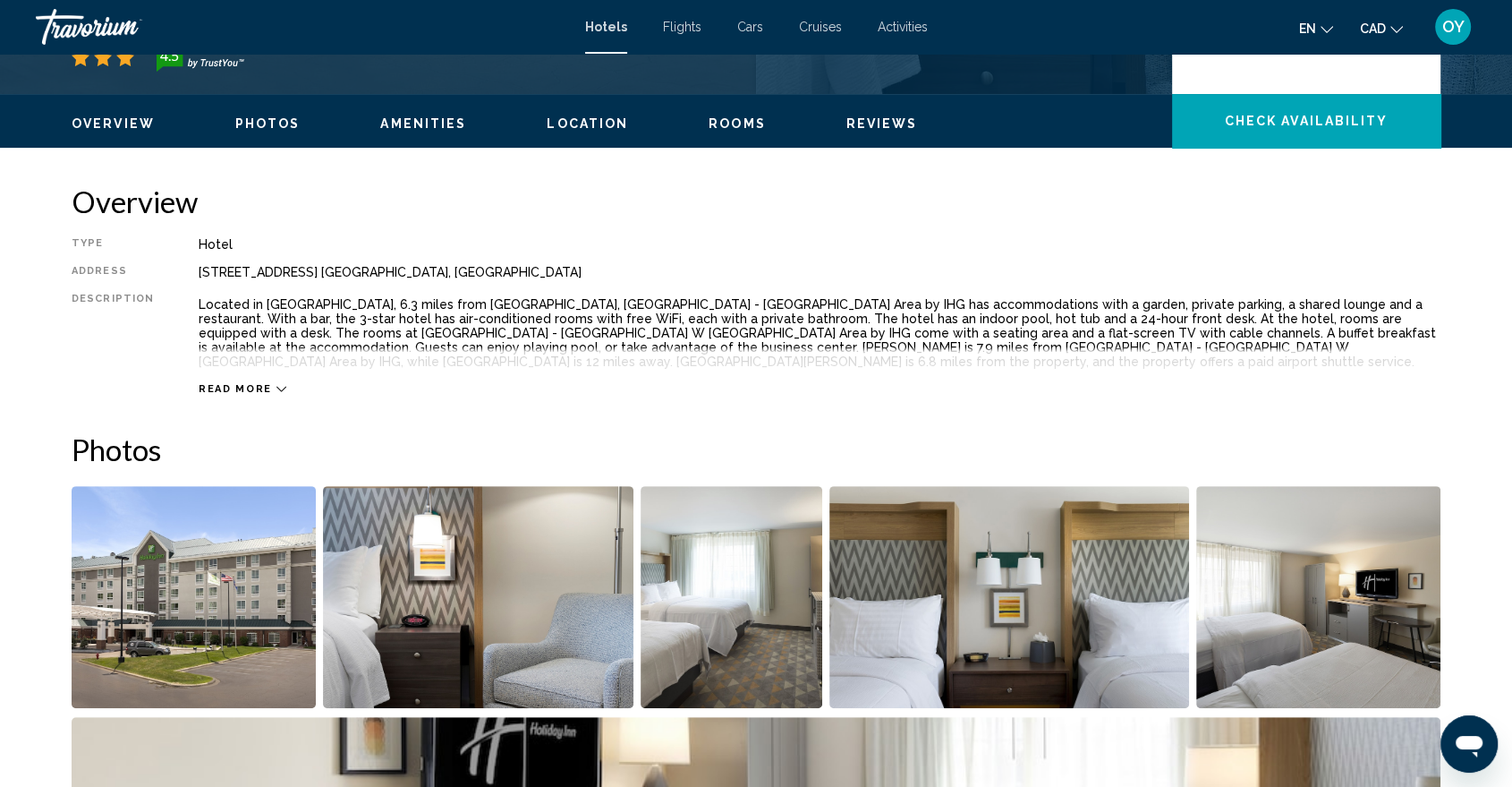
click at [261, 393] on span "Read more" at bounding box center [235, 389] width 73 height 12
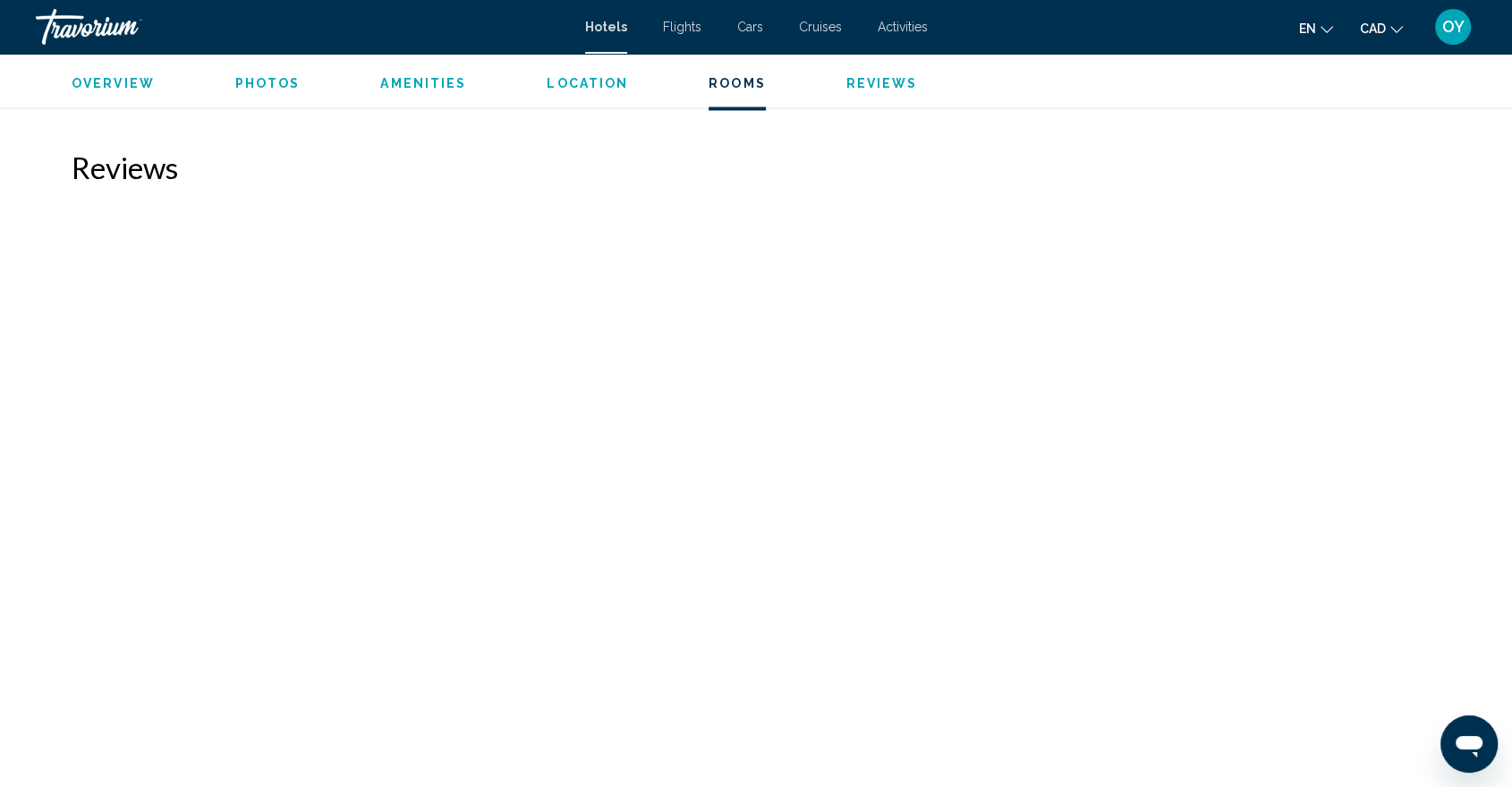
scroll to position [2884, 0]
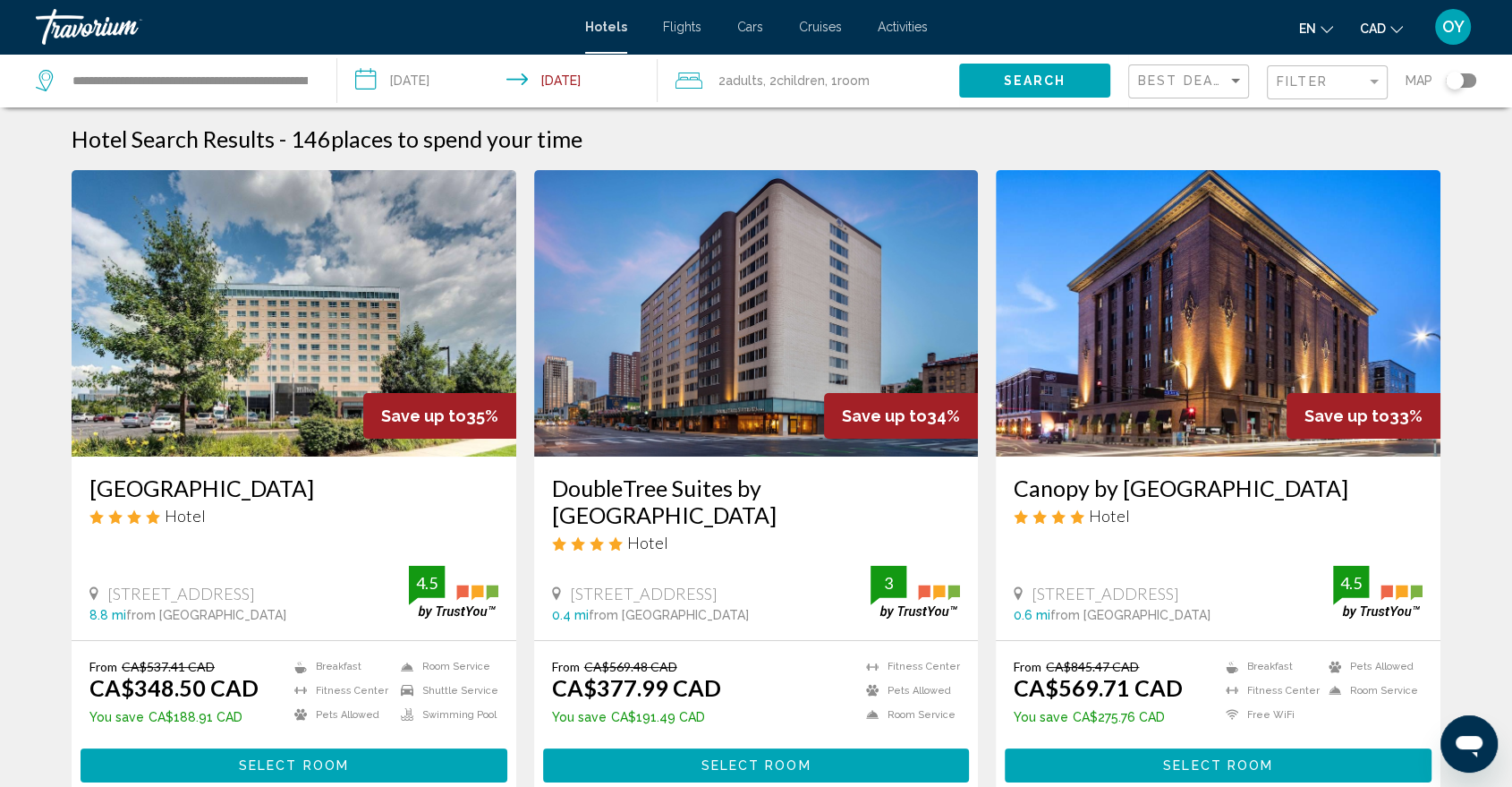
click at [307, 352] on img "Main content" at bounding box center [293, 312] width 445 height 286
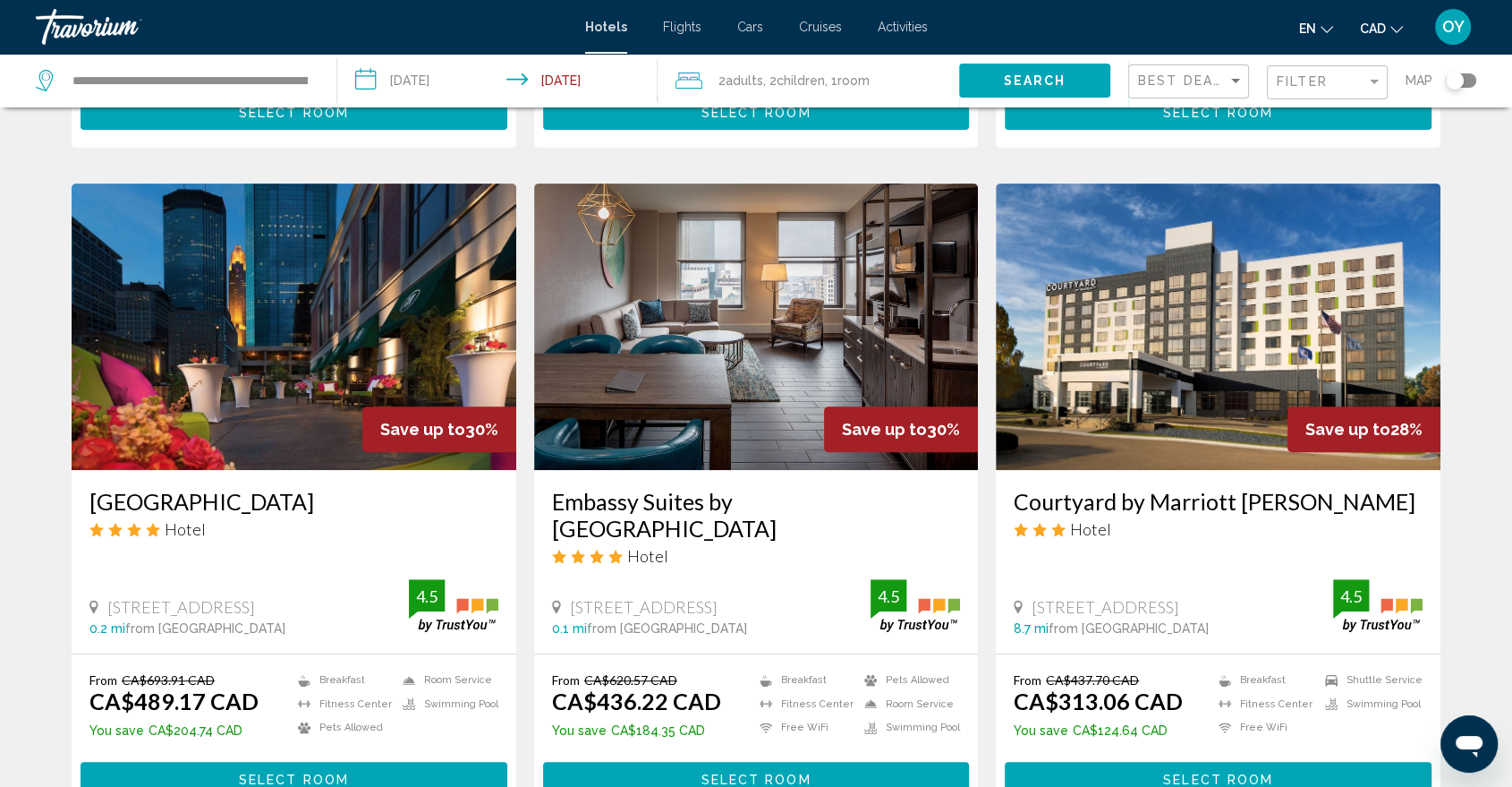
scroll to position [696, 0]
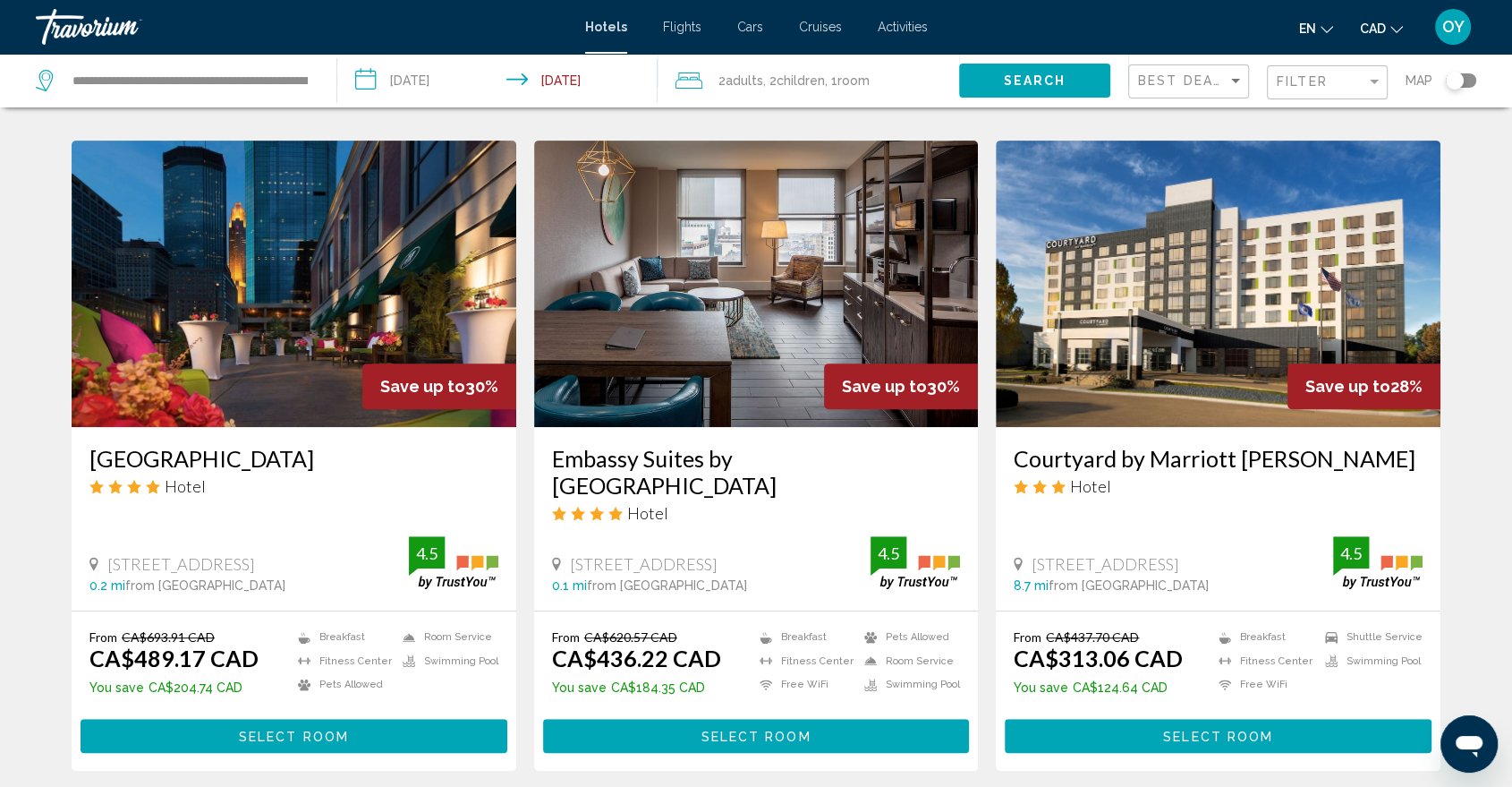
click at [1148, 352] on img "Main content" at bounding box center [1218, 283] width 445 height 286
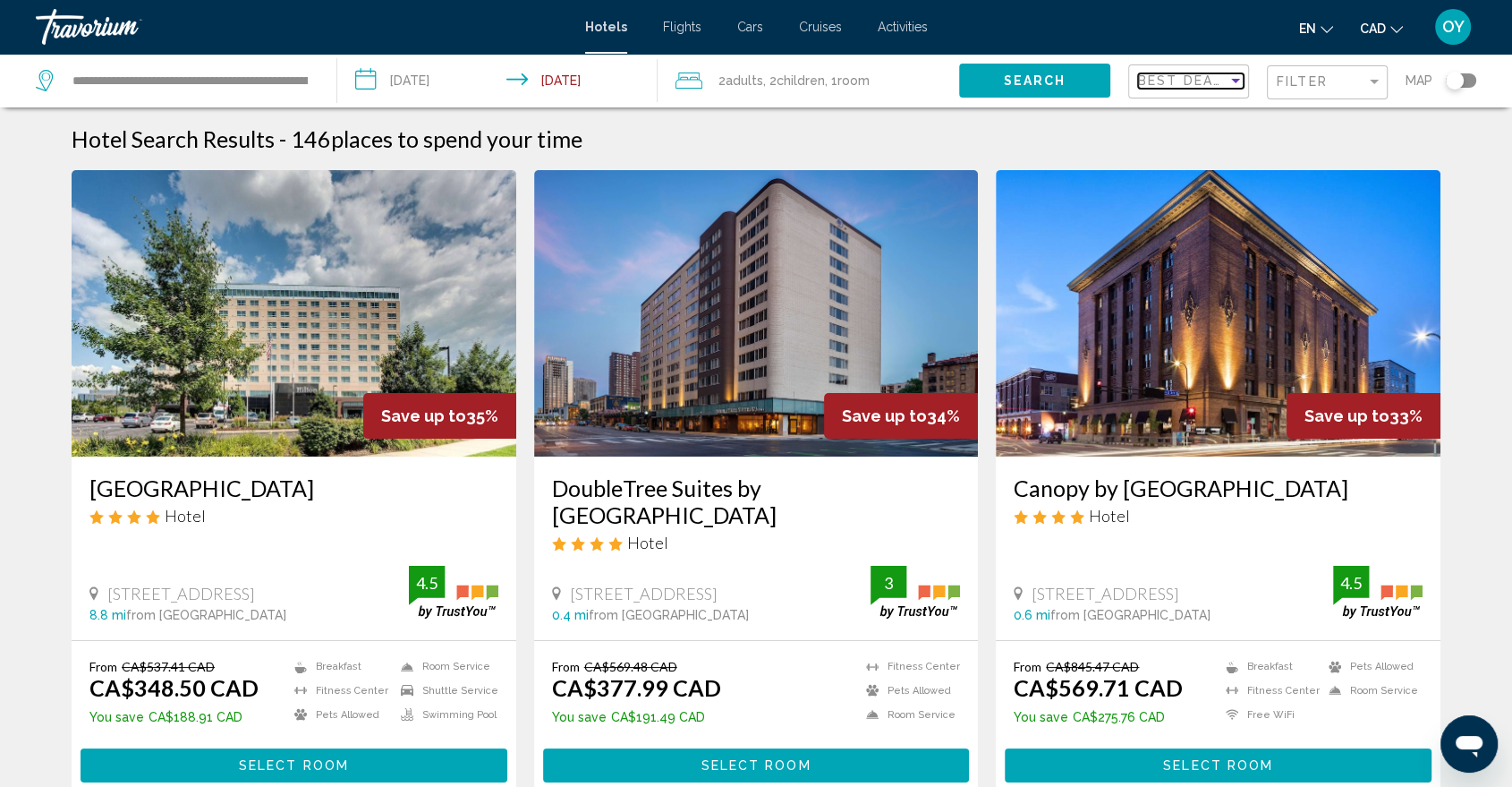
click at [1225, 77] on span "Best Deals" at bounding box center [1185, 80] width 94 height 14
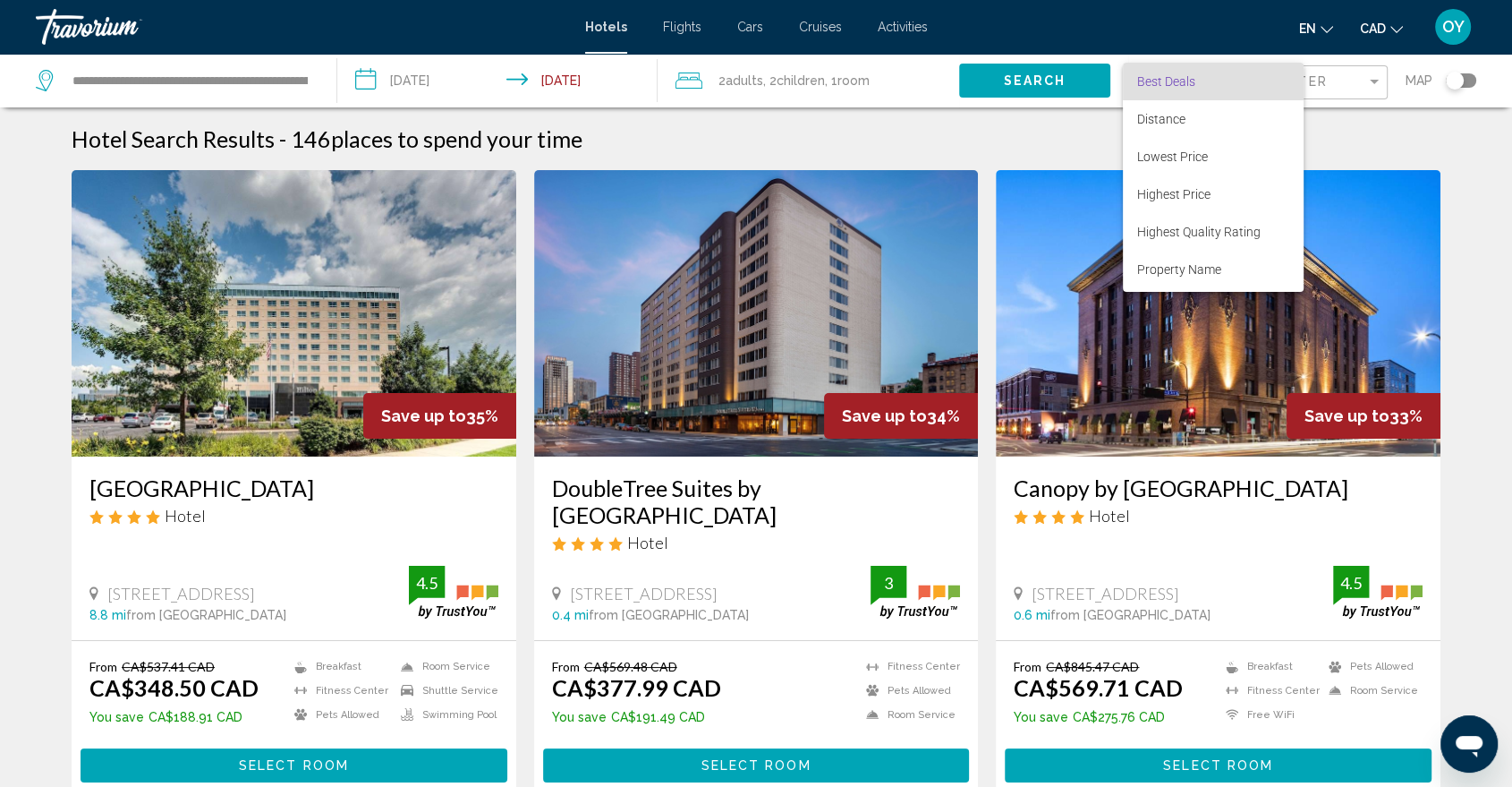
click at [1226, 77] on span "Best Deals" at bounding box center [1213, 81] width 152 height 38
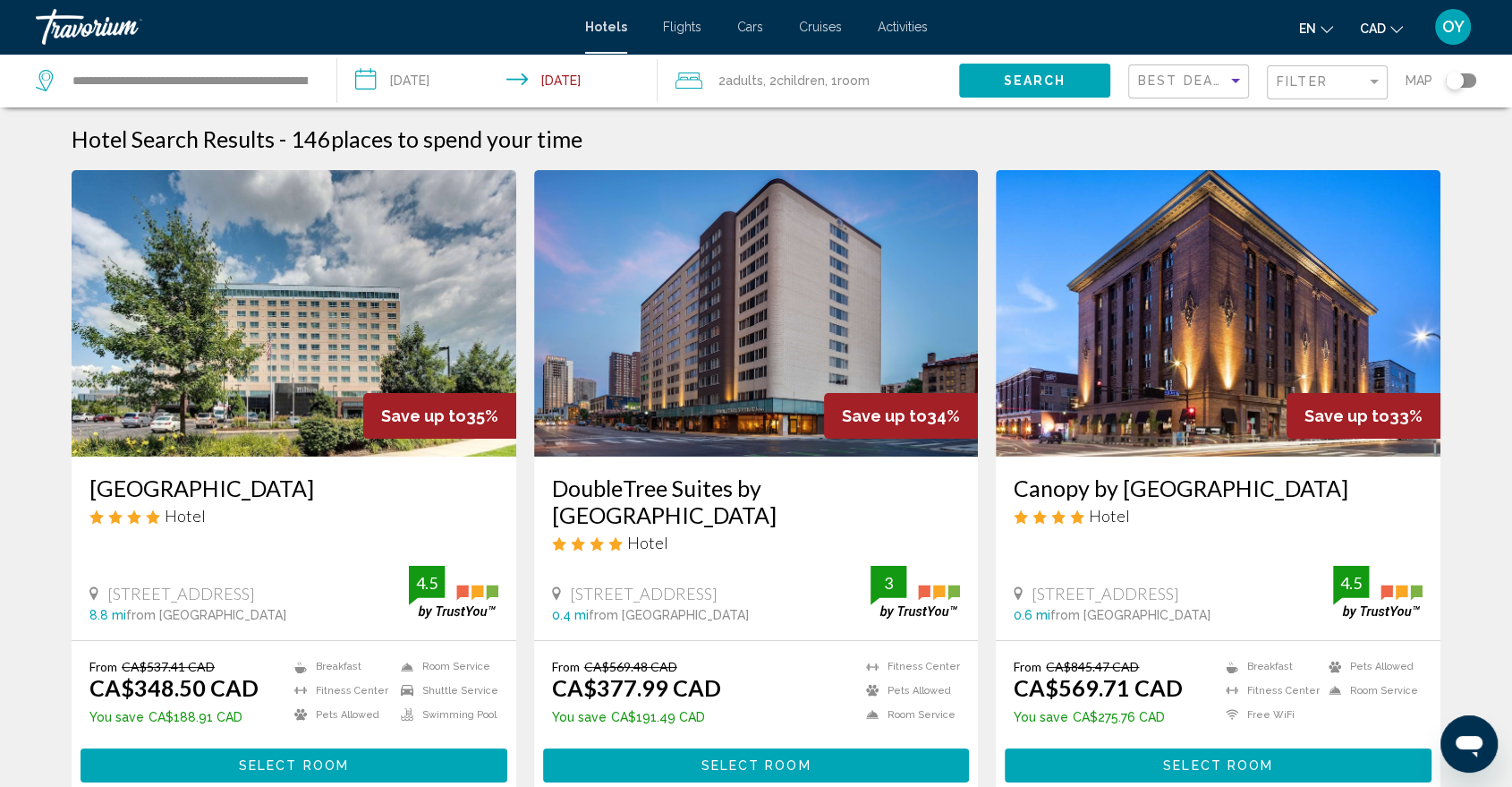
click at [1482, 82] on app-hotels-search-filters "Best Deals Filter Map" at bounding box center [1321, 81] width 384 height 54
click at [1459, 72] on div "Toggle map" at bounding box center [1455, 80] width 18 height 18
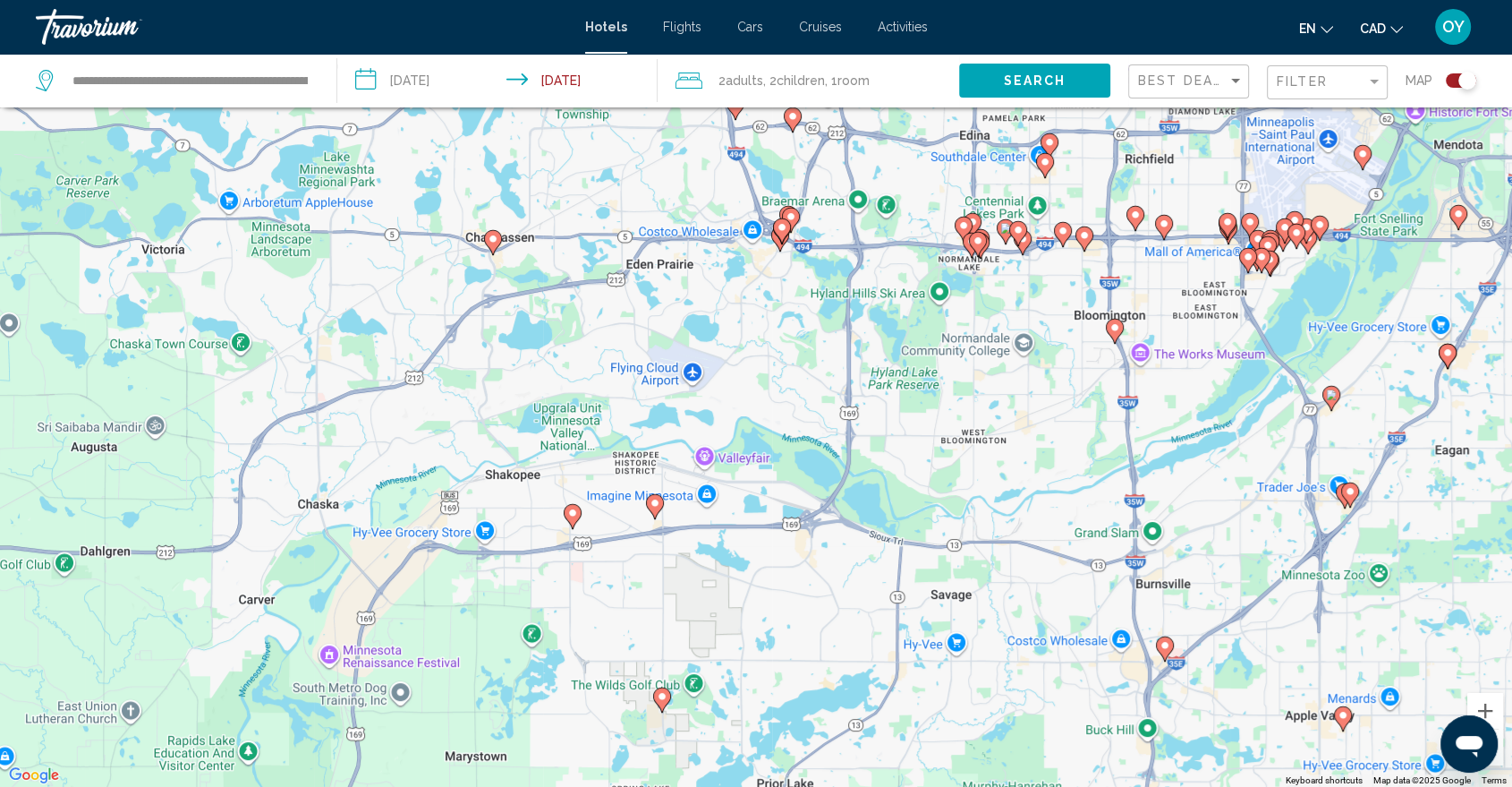
drag, startPoint x: 605, startPoint y: 551, endPoint x: 973, endPoint y: 484, distance: 374.0
click at [973, 484] on div "To activate drag with keyboard, press Alt + Enter. Once in keyboard drag state,…" at bounding box center [756, 394] width 1512 height 787
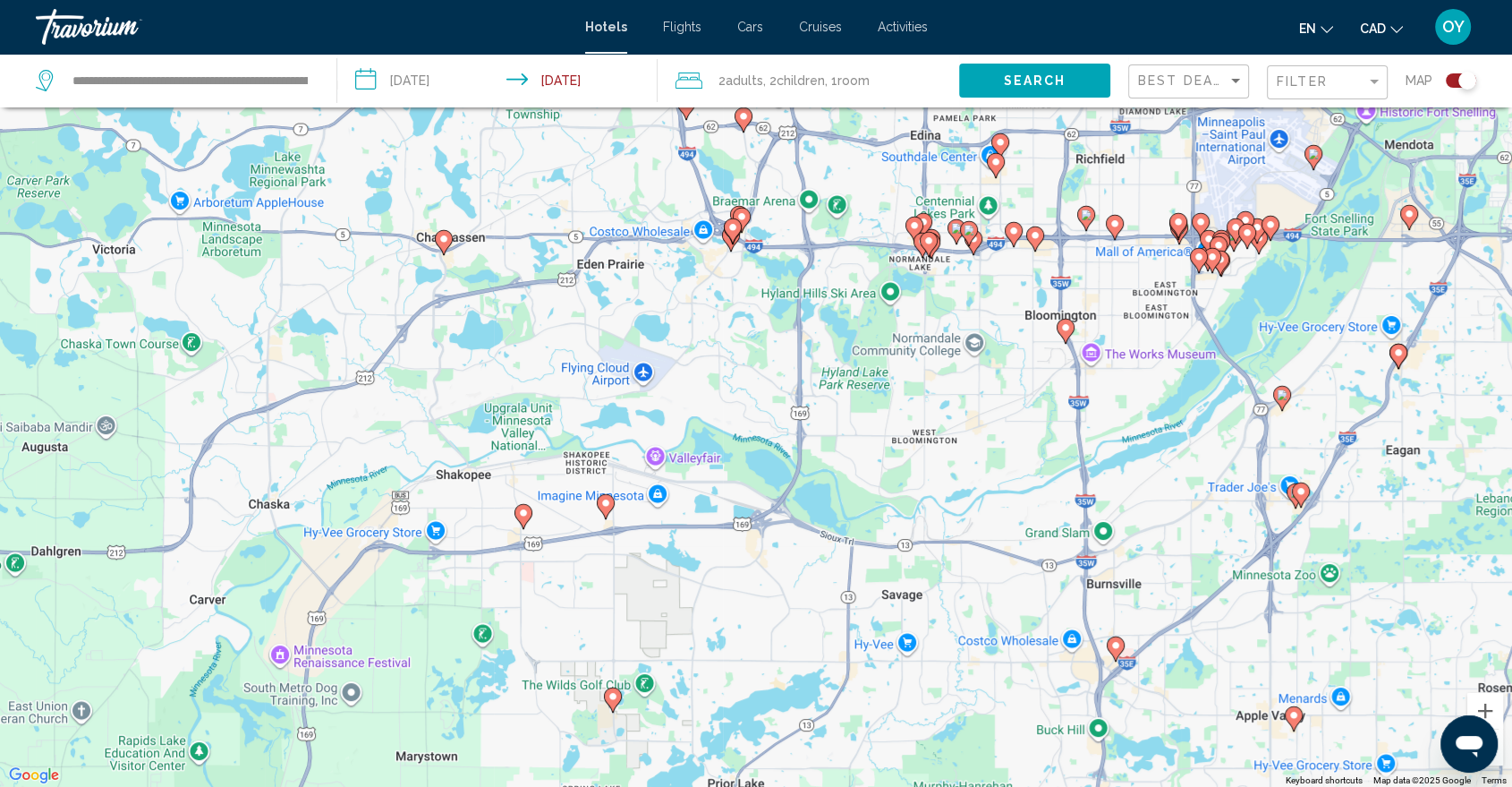
click at [607, 506] on image "Main content" at bounding box center [606, 503] width 11 height 11
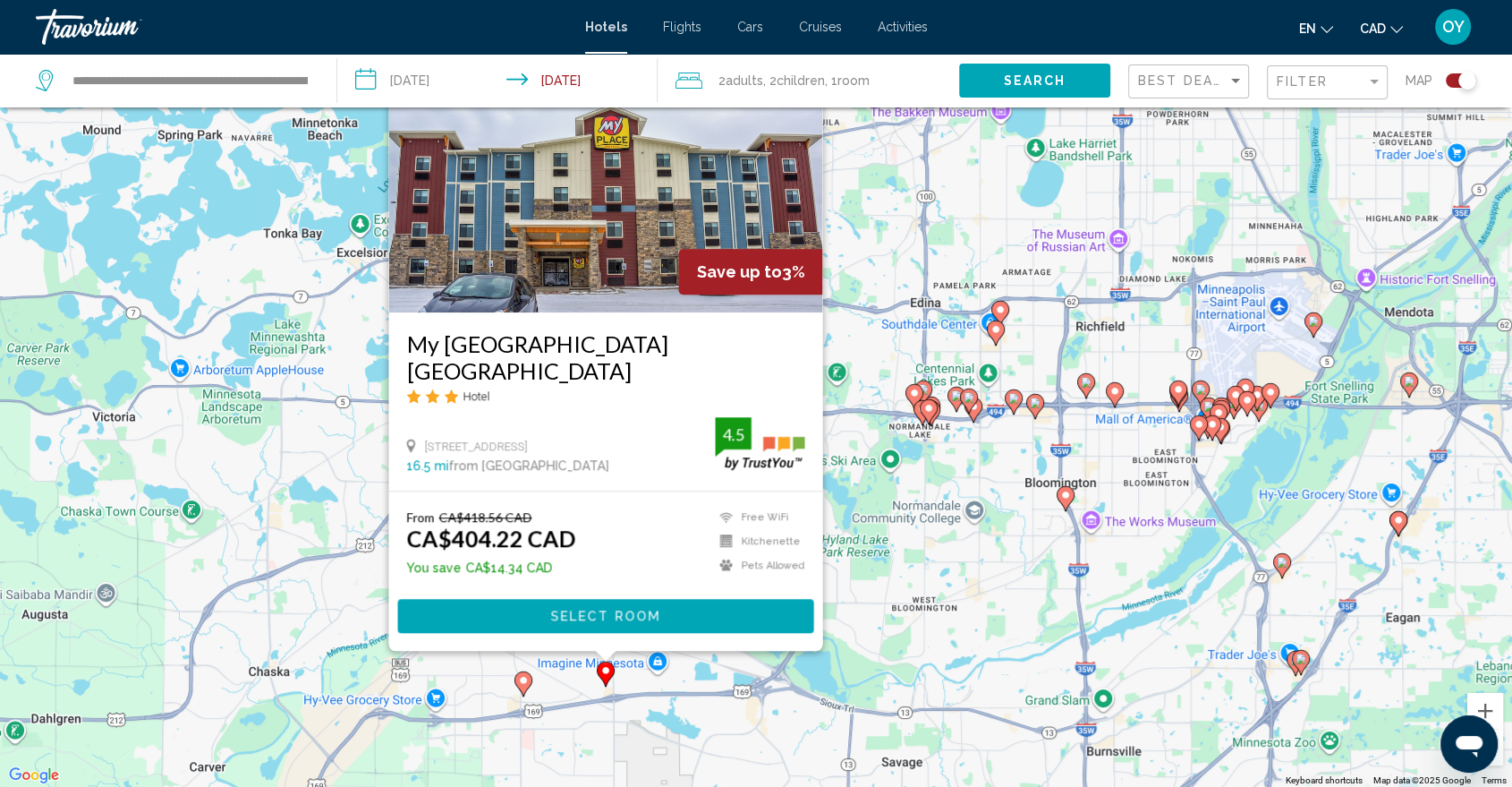
click at [520, 685] on image "Main content" at bounding box center [523, 681] width 11 height 11
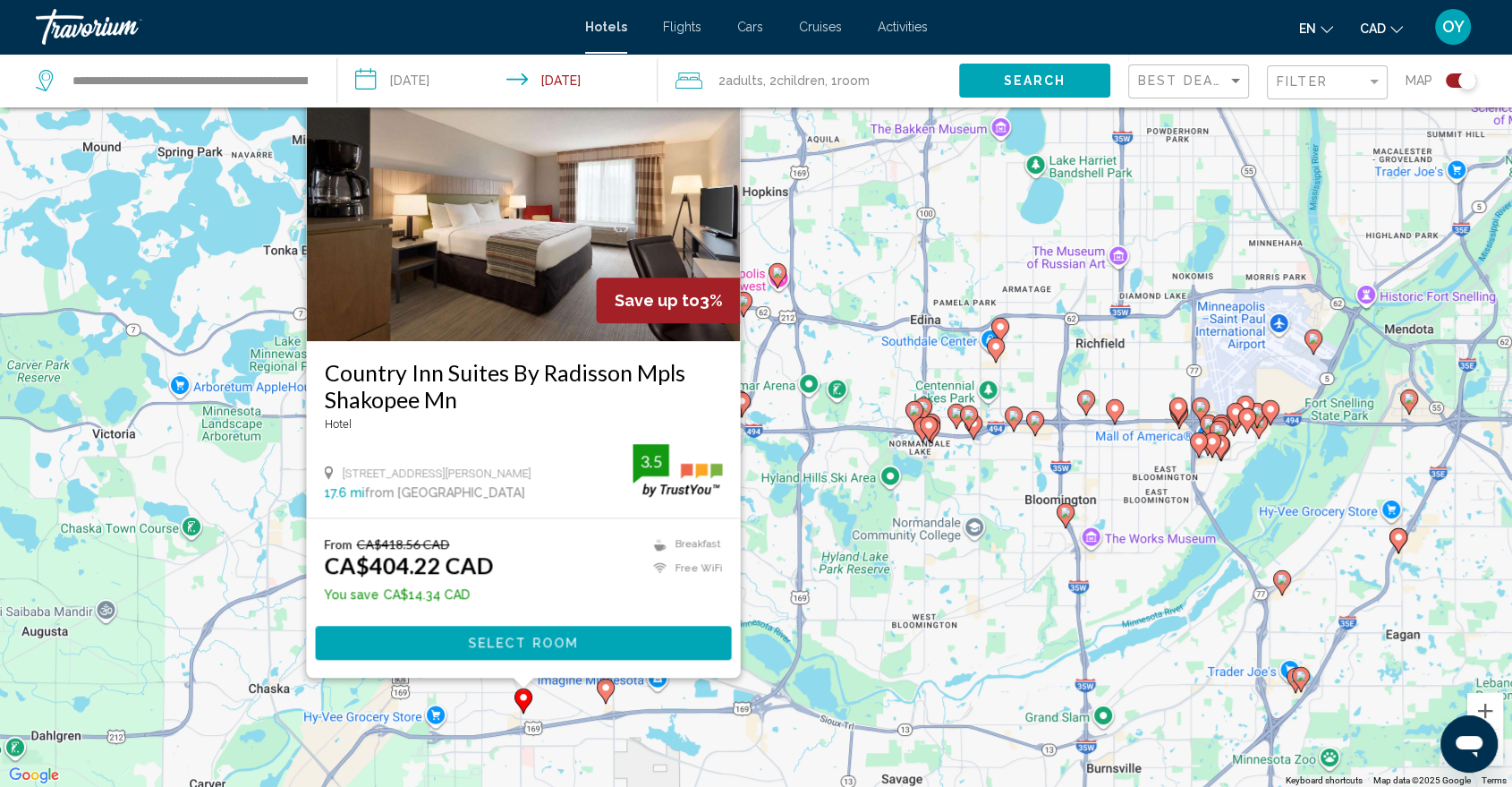
click at [893, 540] on div "To activate drag with keyboard, press Alt + Enter. Once in keyboard drag state,…" at bounding box center [756, 394] width 1512 height 787
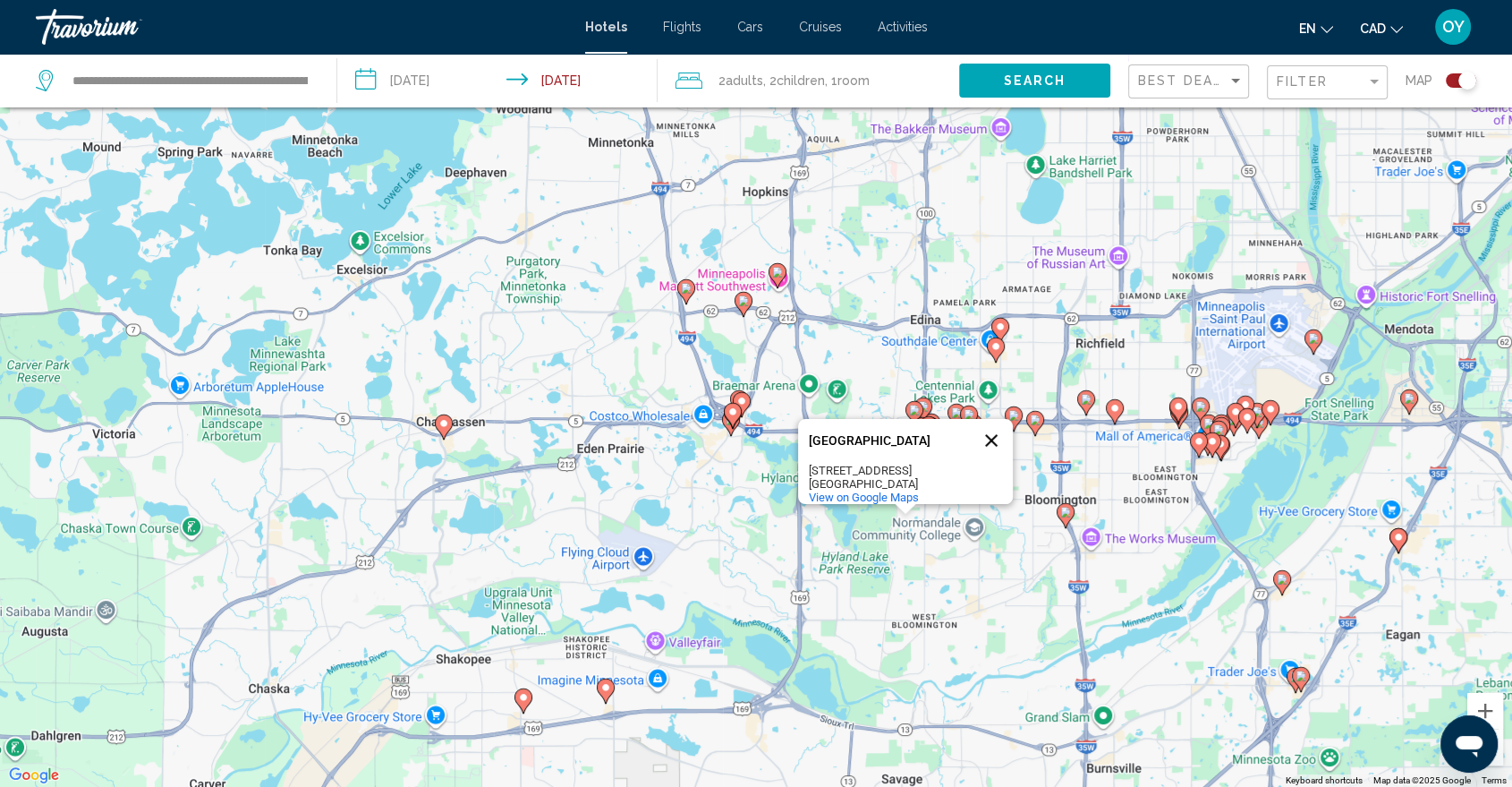
click at [991, 425] on button "Close" at bounding box center [991, 440] width 43 height 43
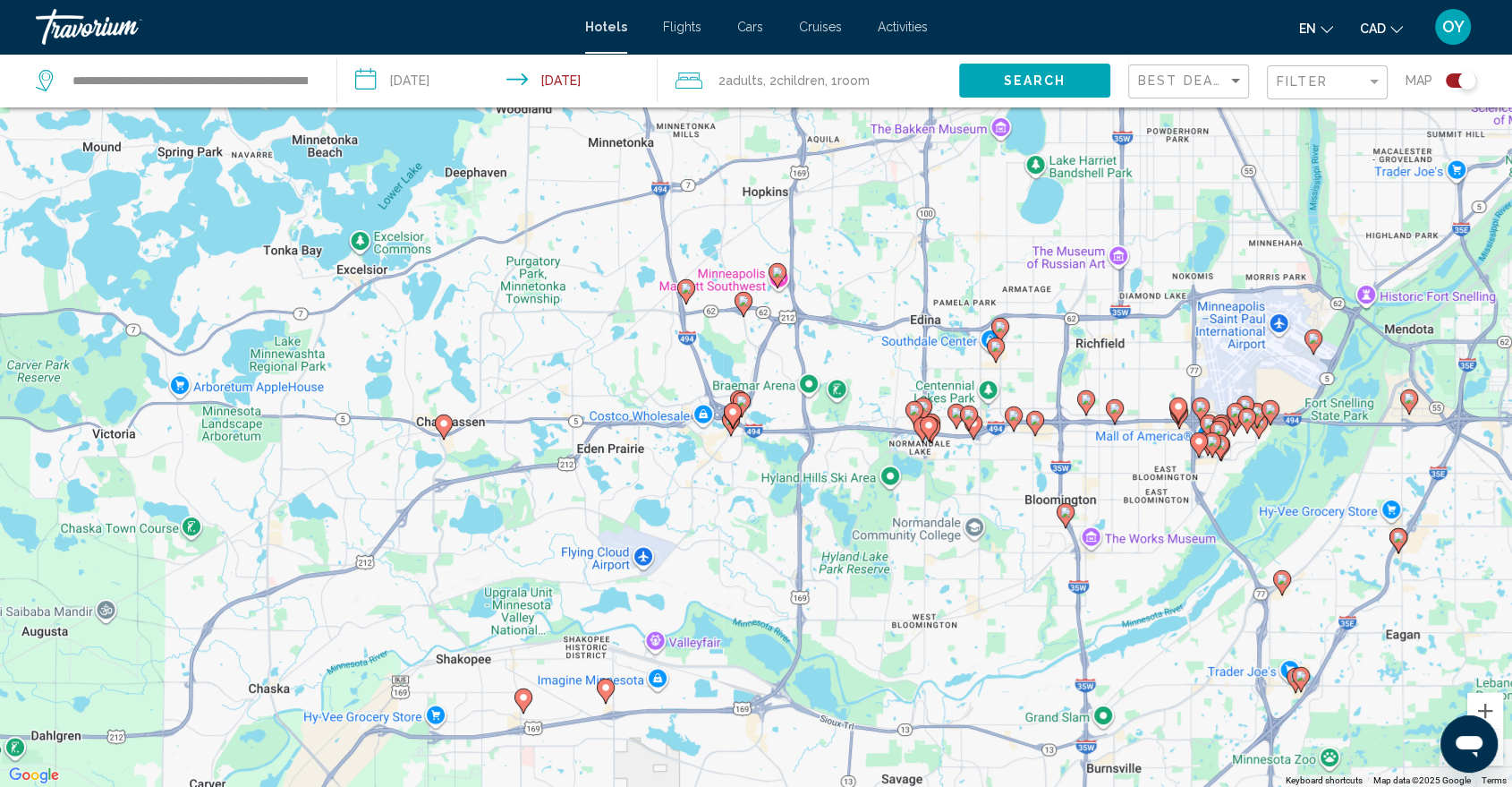
click at [735, 421] on icon "Main content" at bounding box center [733, 414] width 16 height 23
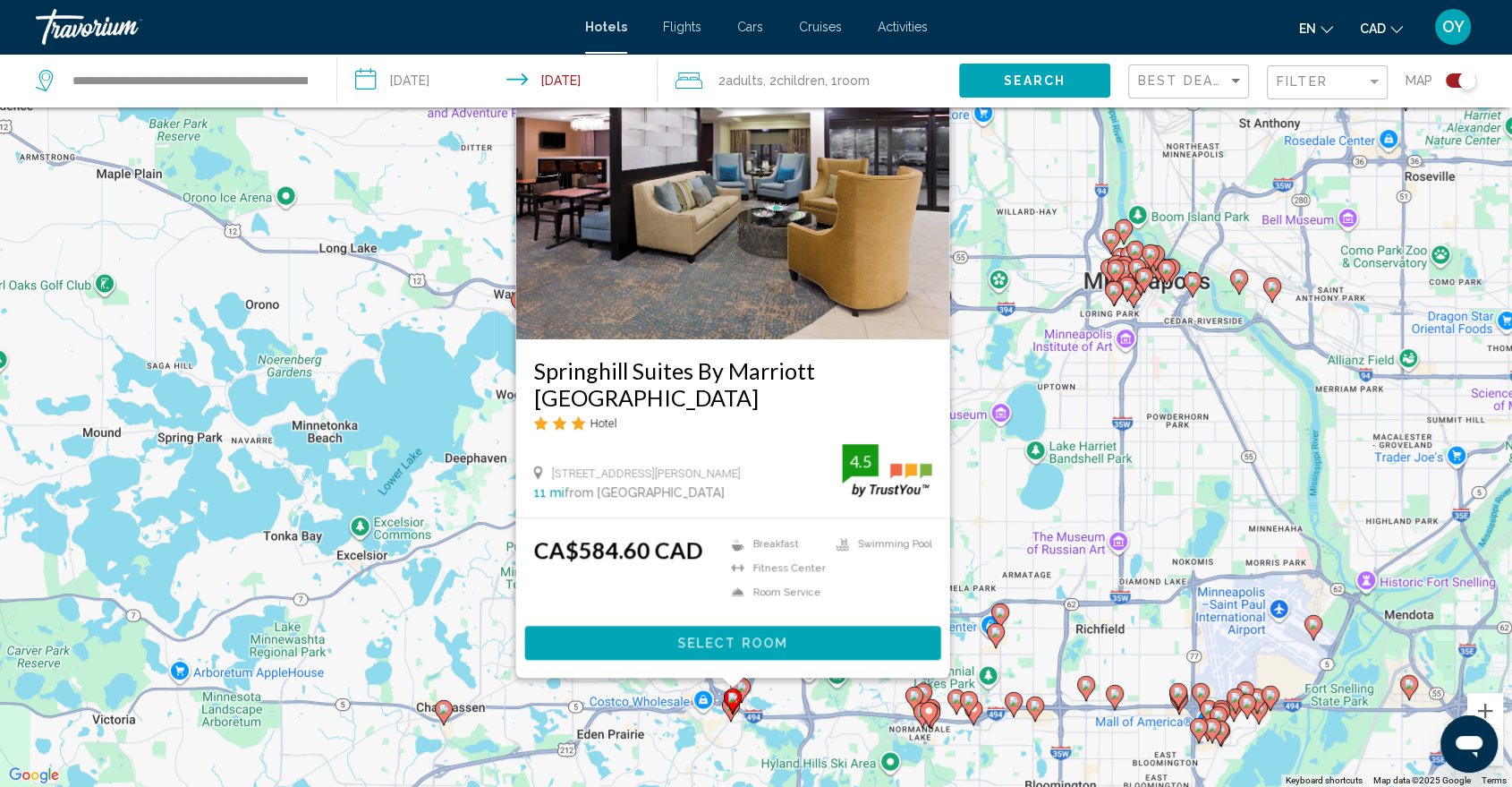
click at [1045, 474] on div "To activate drag with keyboard, press Alt + Enter. Once in keyboard drag state,…" at bounding box center [756, 394] width 1512 height 787
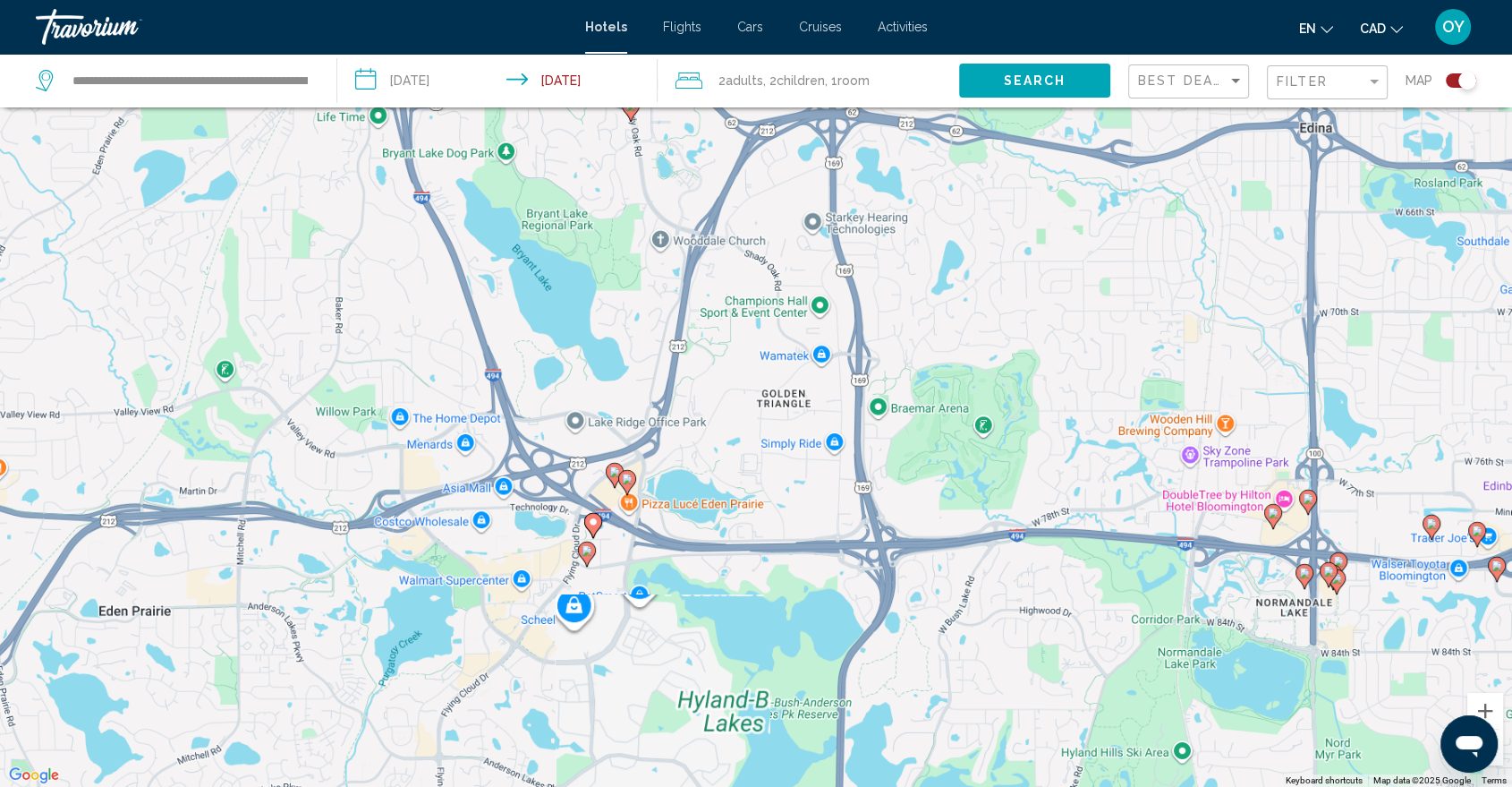
drag, startPoint x: 786, startPoint y: 684, endPoint x: 795, endPoint y: 380, distance: 304.1
click at [793, 362] on div "To activate drag with keyboard, press Alt + Enter. Once in keyboard drag state,…" at bounding box center [756, 394] width 1512 height 787
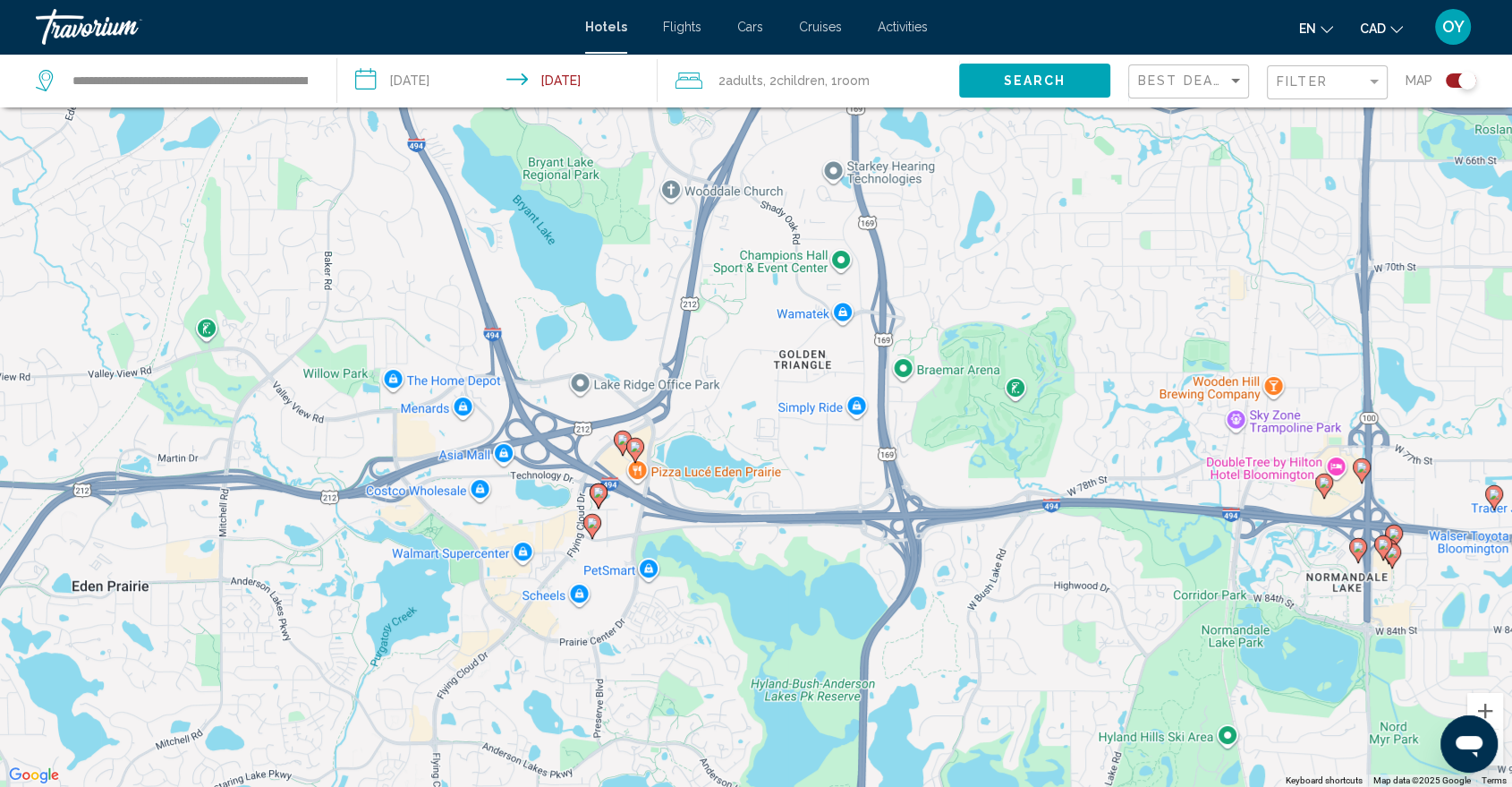
click at [634, 450] on image "Main content" at bounding box center [635, 447] width 11 height 11
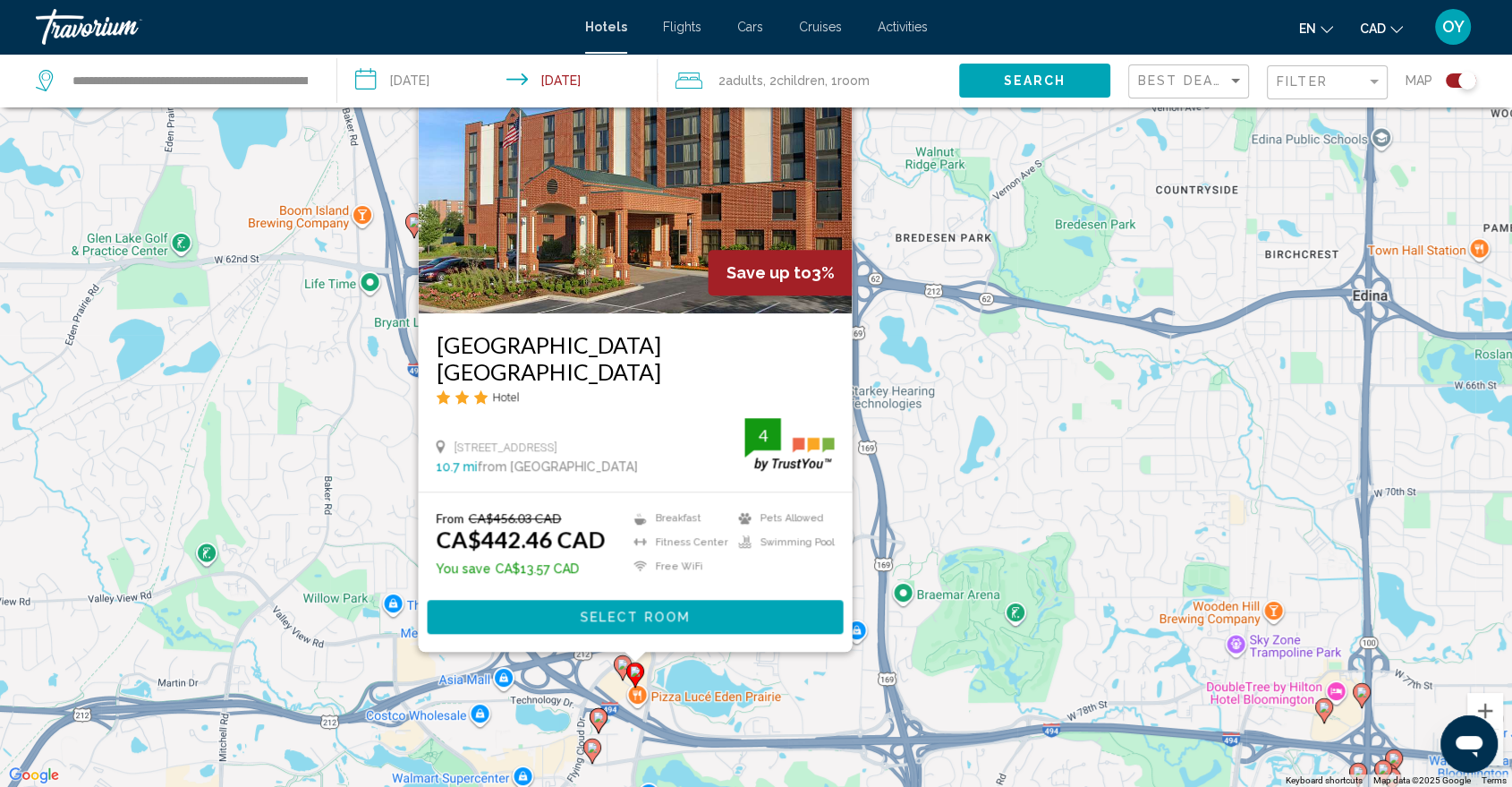
click at [911, 444] on div "To activate drag with keyboard, press Alt + Enter. Once in keyboard drag state,…" at bounding box center [756, 394] width 1512 height 787
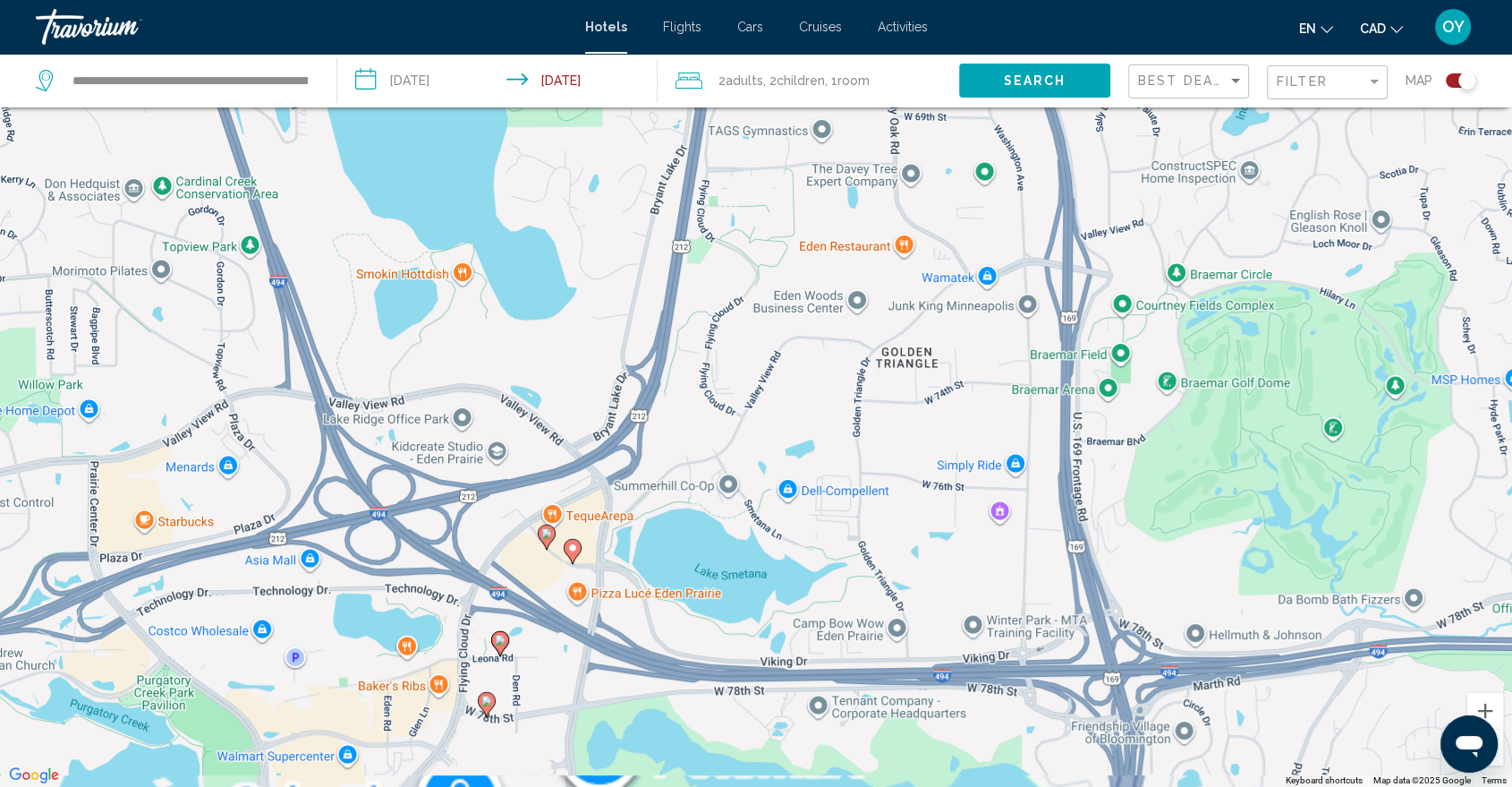
drag, startPoint x: 764, startPoint y: 631, endPoint x: 1028, endPoint y: 247, distance: 466.0
click at [1016, 258] on div "To activate drag with keyboard, press Alt + Enter. Once in keyboard drag state,…" at bounding box center [756, 394] width 1512 height 787
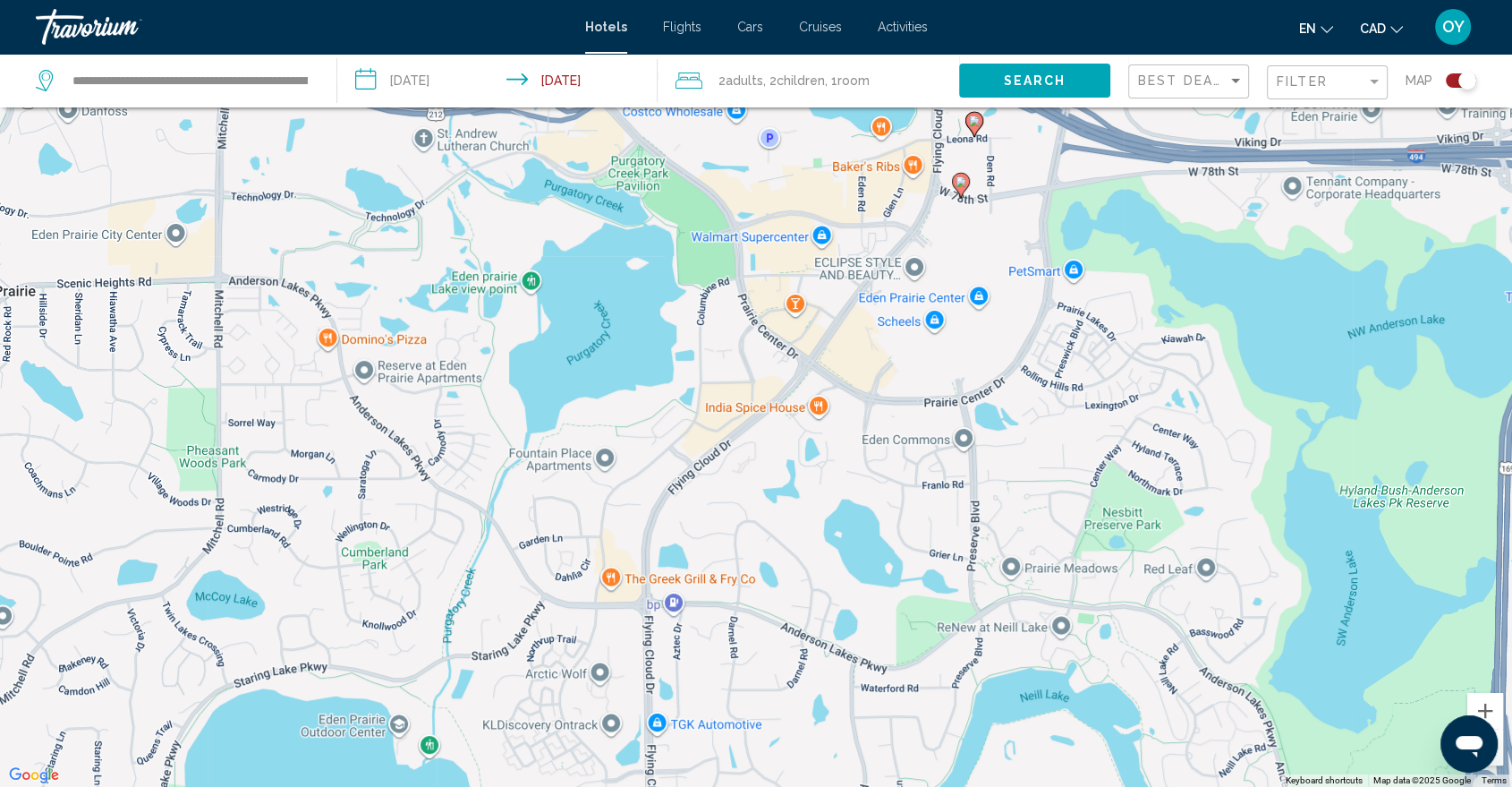
drag, startPoint x: 952, startPoint y: 358, endPoint x: 830, endPoint y: 514, distance: 198.0
click at [830, 514] on div "To activate drag with keyboard, press Alt + Enter. Once in keyboard drag state,…" at bounding box center [756, 394] width 1512 height 787
